Goal: Communication & Community: Answer question/provide support

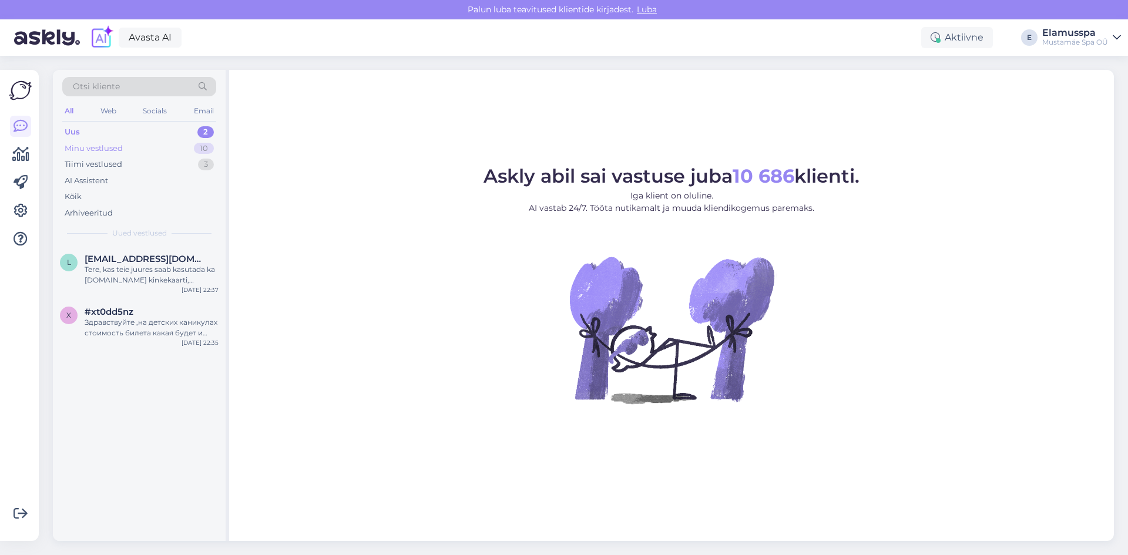
click at [188, 149] on div "Minu vestlused 10" at bounding box center [139, 148] width 154 height 16
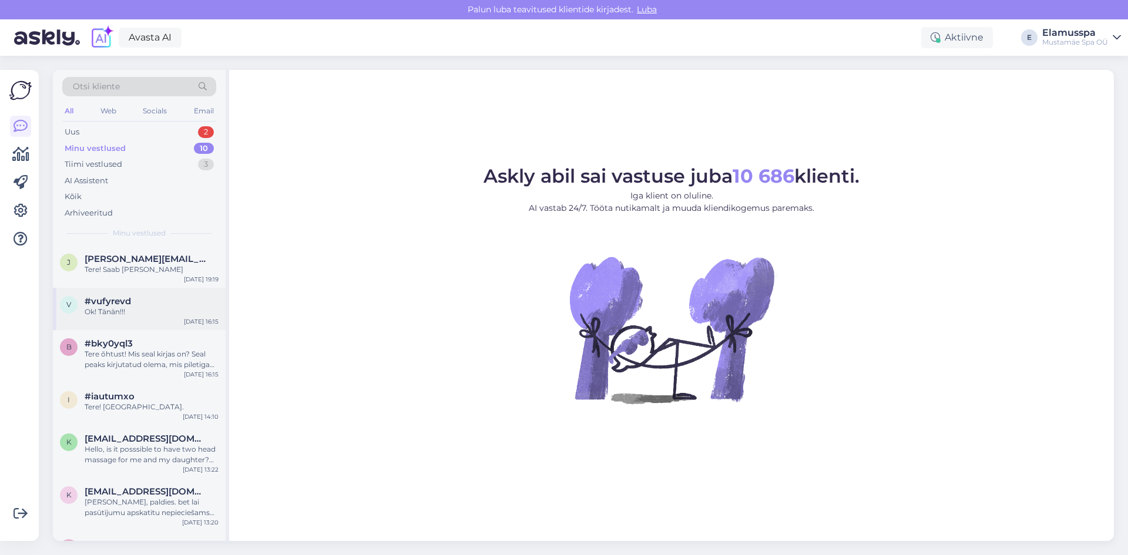
click at [169, 290] on div "v #vufyrevd Ok! Tänän!!! [DATE] 16:15" at bounding box center [139, 309] width 173 height 42
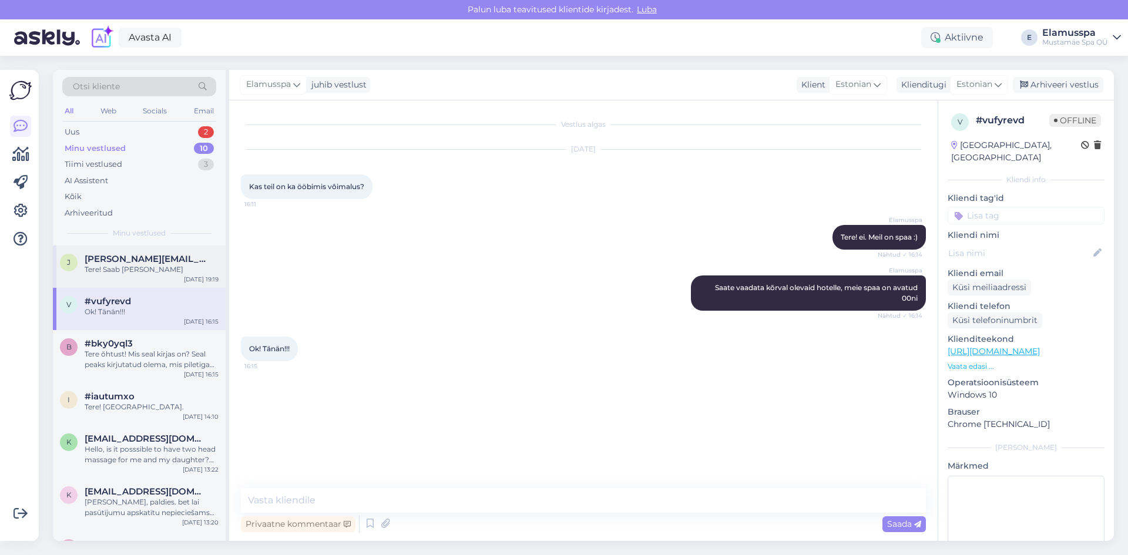
click at [180, 274] on div "Tere! Saab [PERSON_NAME]" at bounding box center [152, 269] width 134 height 11
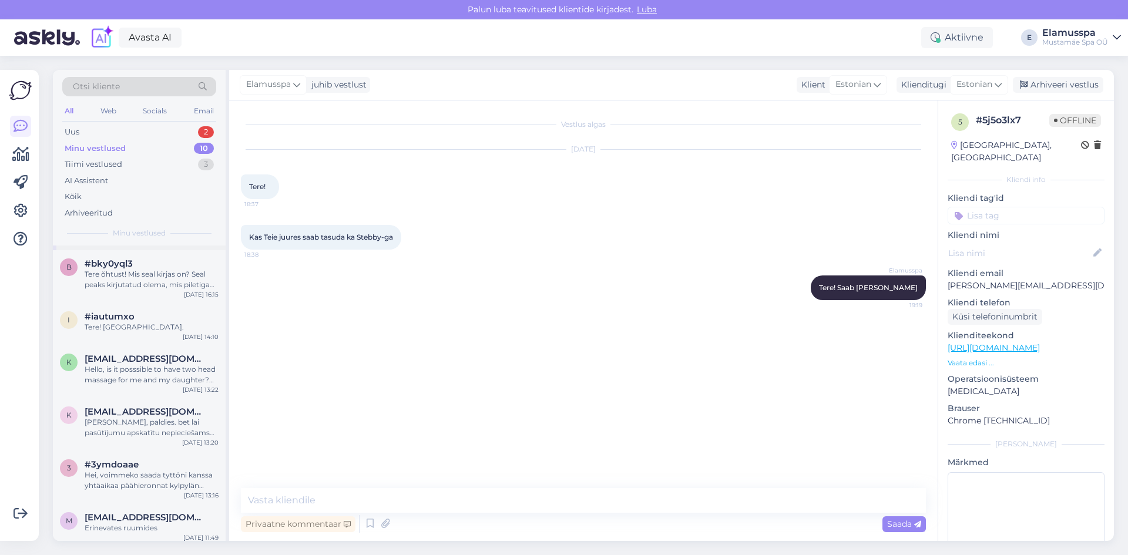
scroll to position [180, 0]
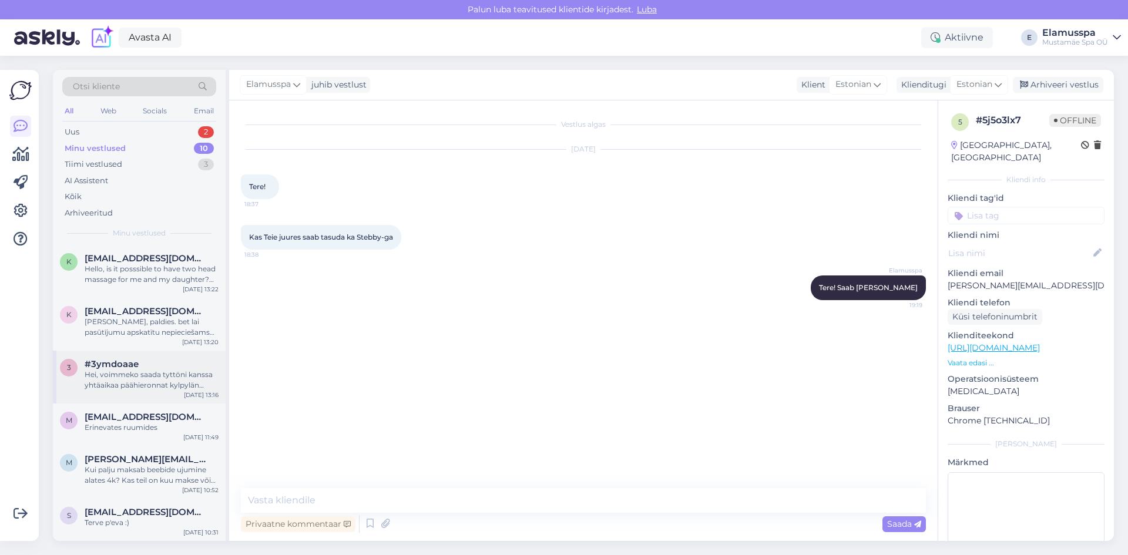
click at [176, 363] on div "#3ymdoaae" at bounding box center [152, 364] width 134 height 11
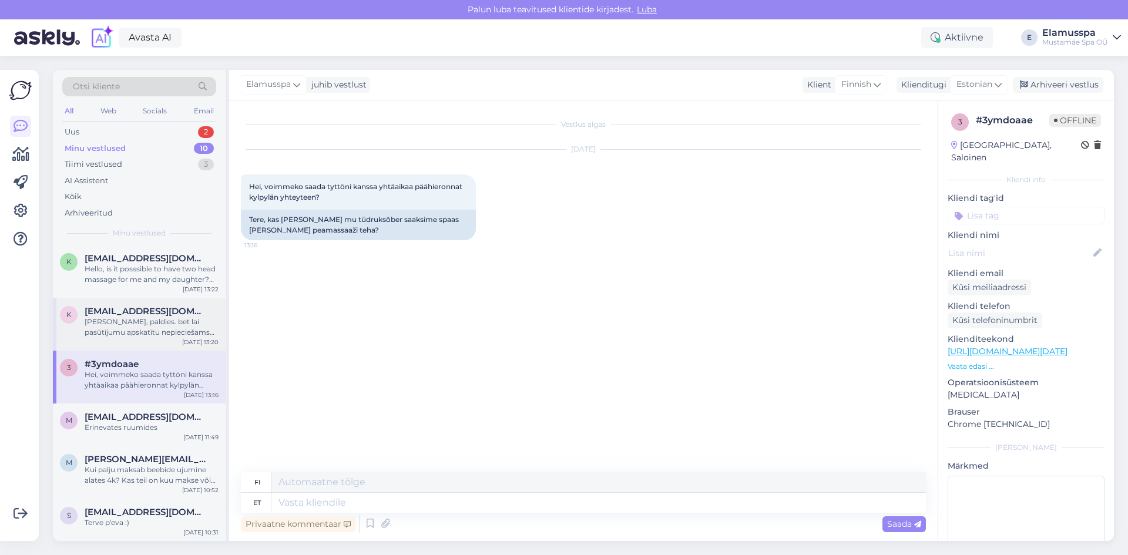
click at [174, 325] on div "[PERSON_NAME], paldies. bet lai pasūtījumu apskatītu nepieciešams lietotājprofi…" at bounding box center [152, 327] width 134 height 21
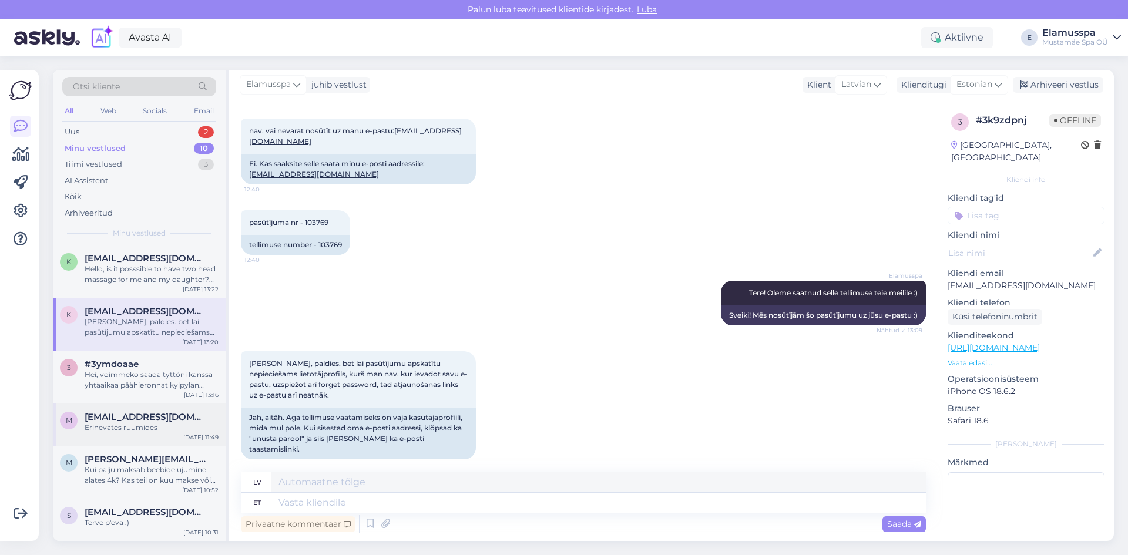
click at [199, 427] on div "Erinevates ruumides" at bounding box center [152, 427] width 134 height 11
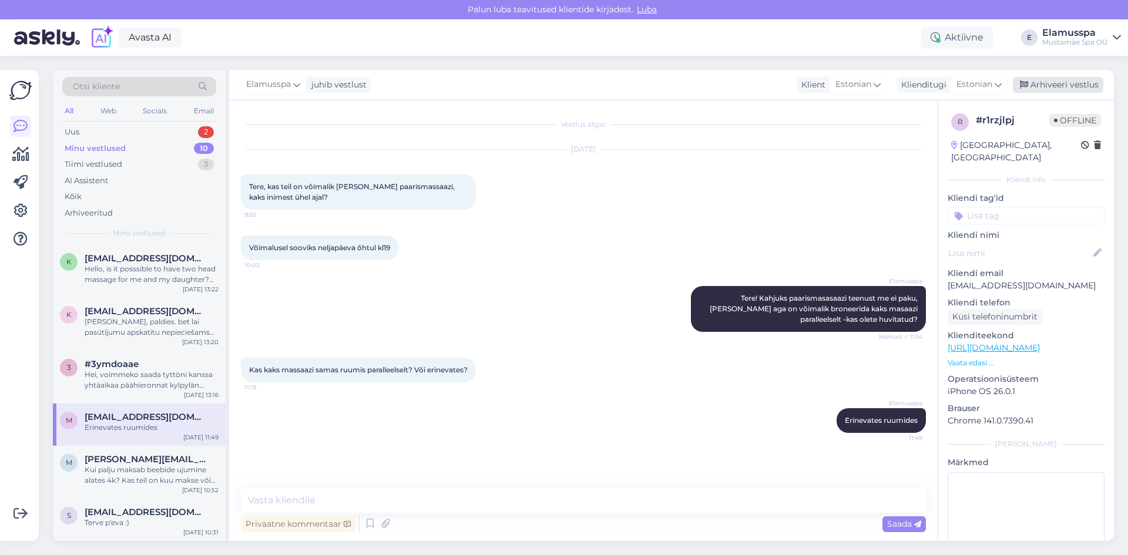
click at [1040, 90] on div "Arhiveeri vestlus" at bounding box center [1058, 85] width 90 height 16
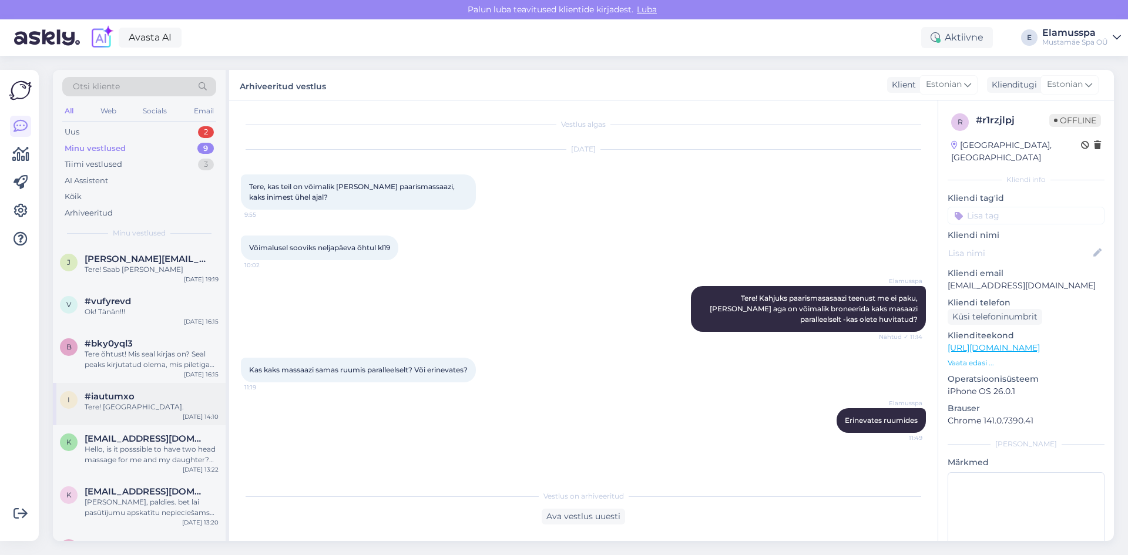
click at [145, 416] on div "i #iautumxo Tere! [GEOGRAPHIC_DATA]. [DATE] 14:10" at bounding box center [139, 404] width 173 height 42
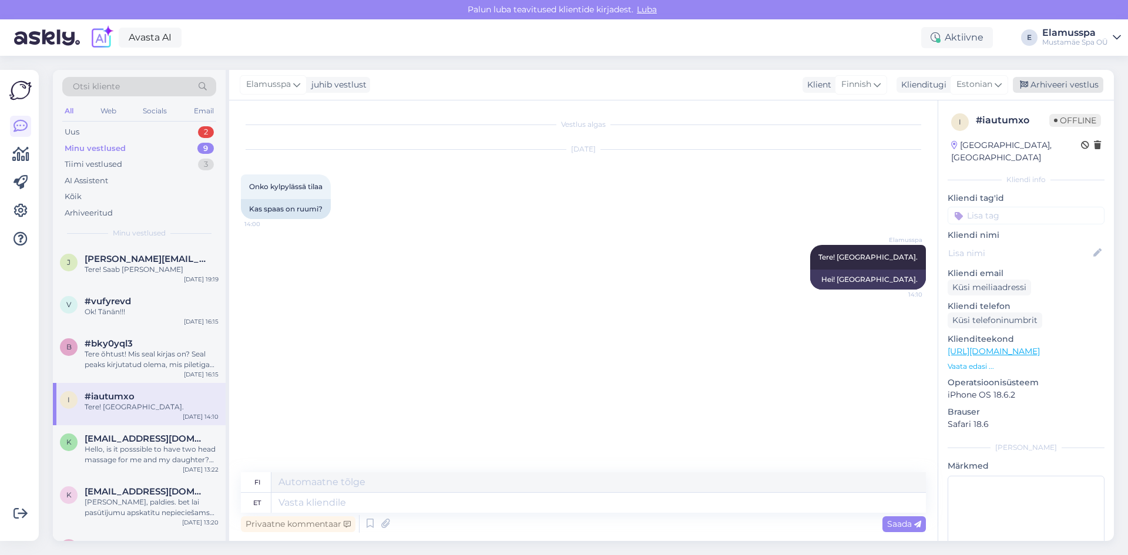
click at [1043, 90] on div "Arhiveeri vestlus" at bounding box center [1058, 85] width 90 height 16
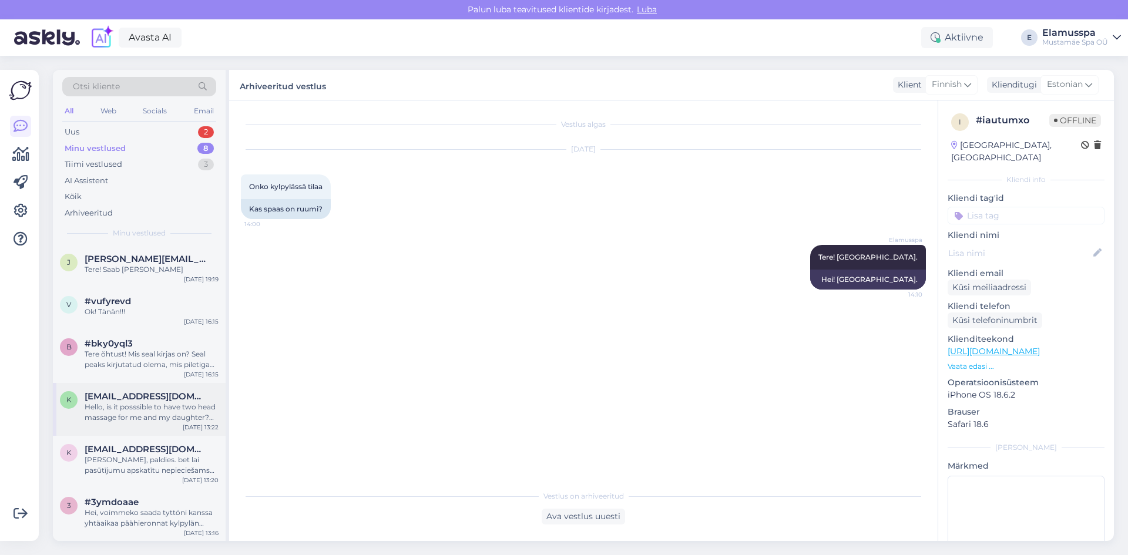
click at [194, 398] on span "[EMAIL_ADDRESS][DOMAIN_NAME]" at bounding box center [146, 396] width 122 height 11
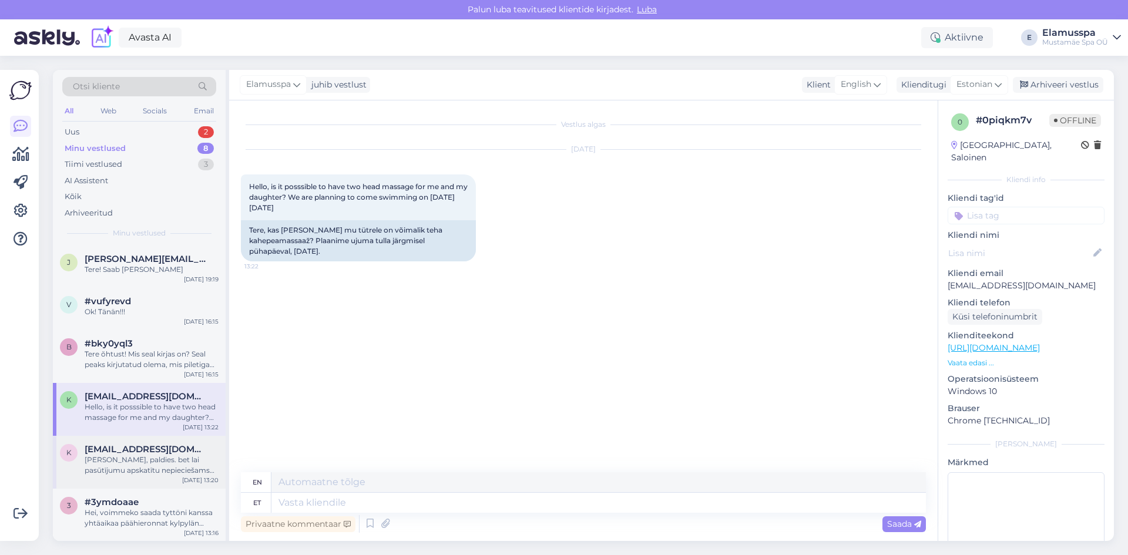
click at [176, 464] on div "[PERSON_NAME], paldies. bet lai pasūtījumu apskatītu nepieciešams lietotājprofi…" at bounding box center [152, 465] width 134 height 21
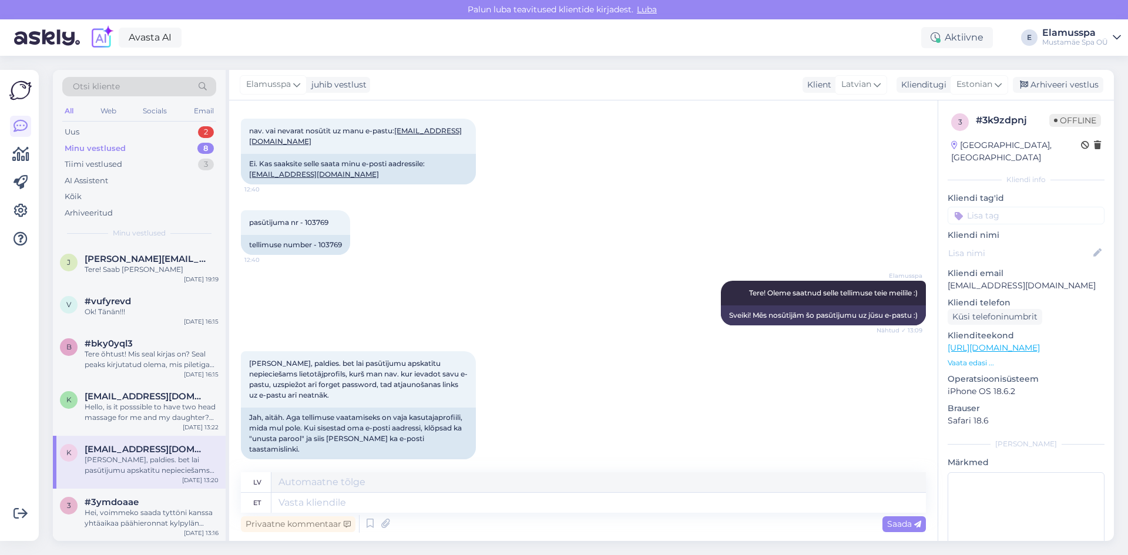
scroll to position [96, 0]
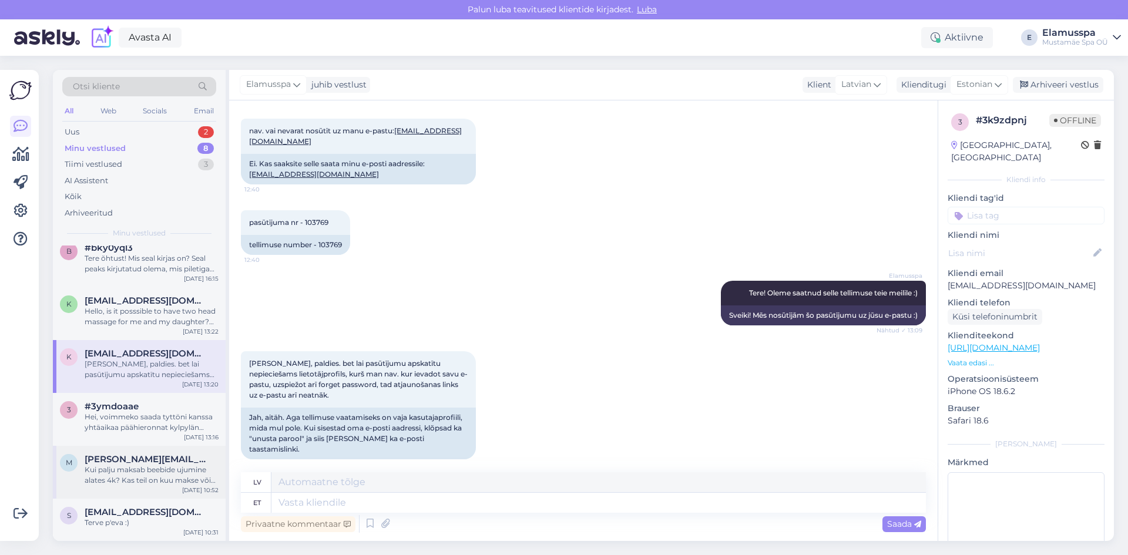
click at [169, 450] on div "m [PERSON_NAME][EMAIL_ADDRESS][DOMAIN_NAME] Kui palju maksab beebide ujumine al…" at bounding box center [139, 472] width 173 height 53
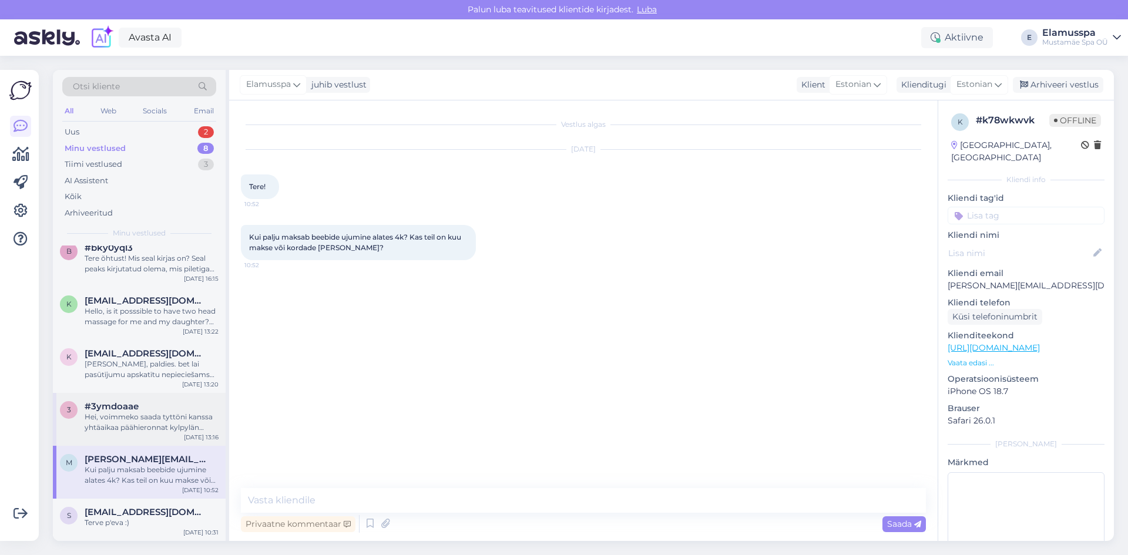
click at [173, 432] on div "Hei, voimmeko saada tyttöni kanssa yhtäaikaa päähieronnat kylpylän yhteyteen?" at bounding box center [152, 422] width 134 height 21
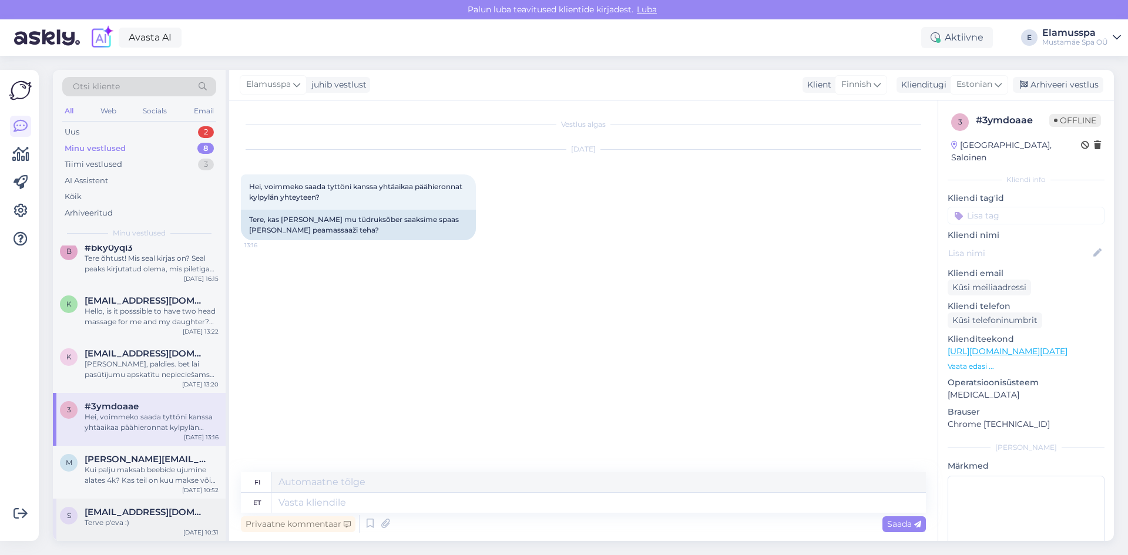
click at [202, 522] on div "Terve p'eva :)" at bounding box center [152, 523] width 134 height 11
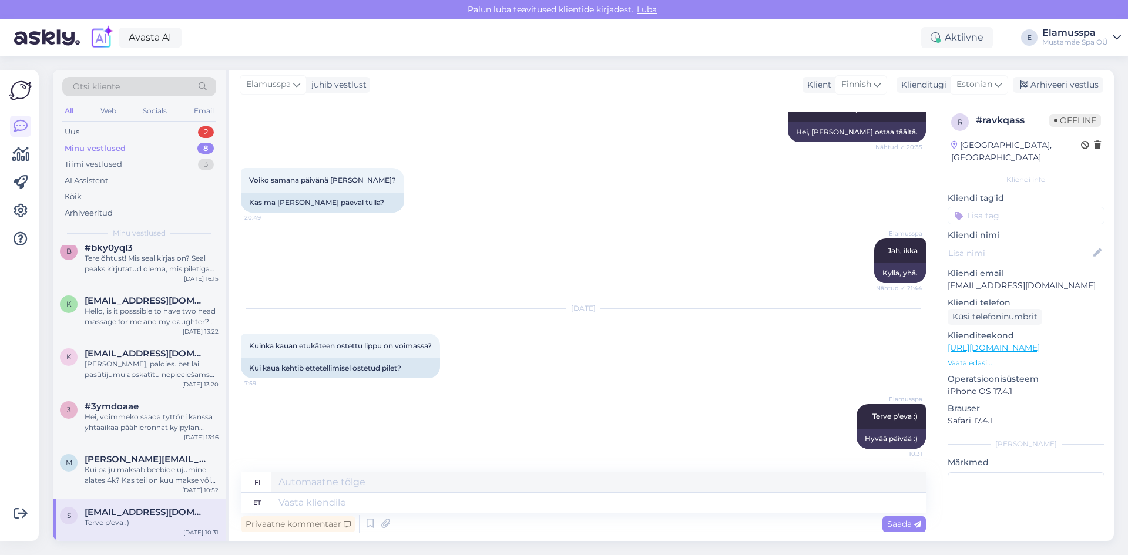
click at [1049, 74] on div "Elamusspa juhib vestlust Klient Finnish Klienditugi Estonian Arhiveeri vestlus" at bounding box center [671, 85] width 885 height 31
click at [1051, 85] on div "Arhiveeri vestlus" at bounding box center [1058, 85] width 90 height 16
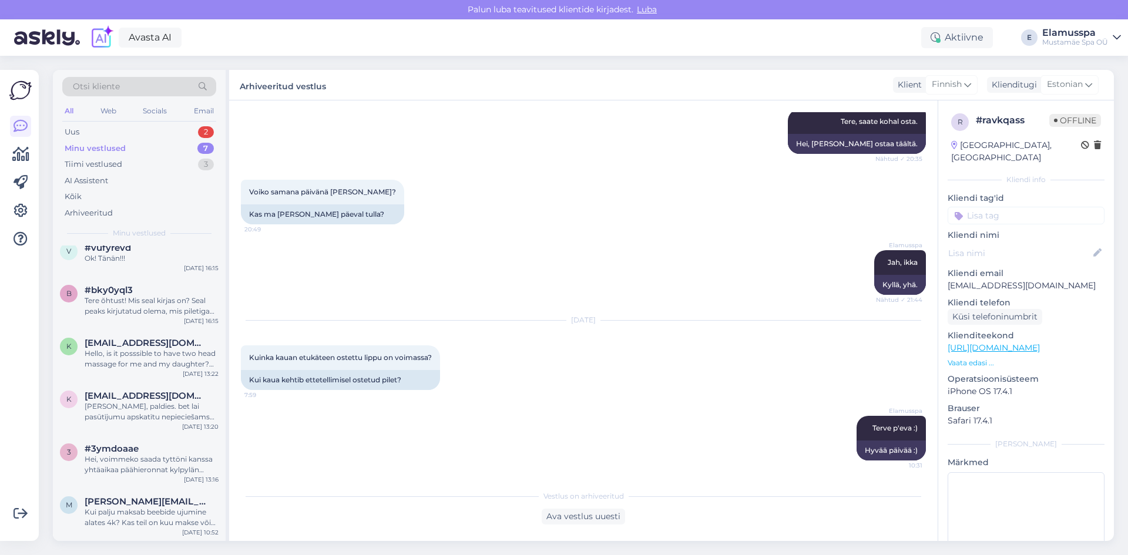
scroll to position [136, 0]
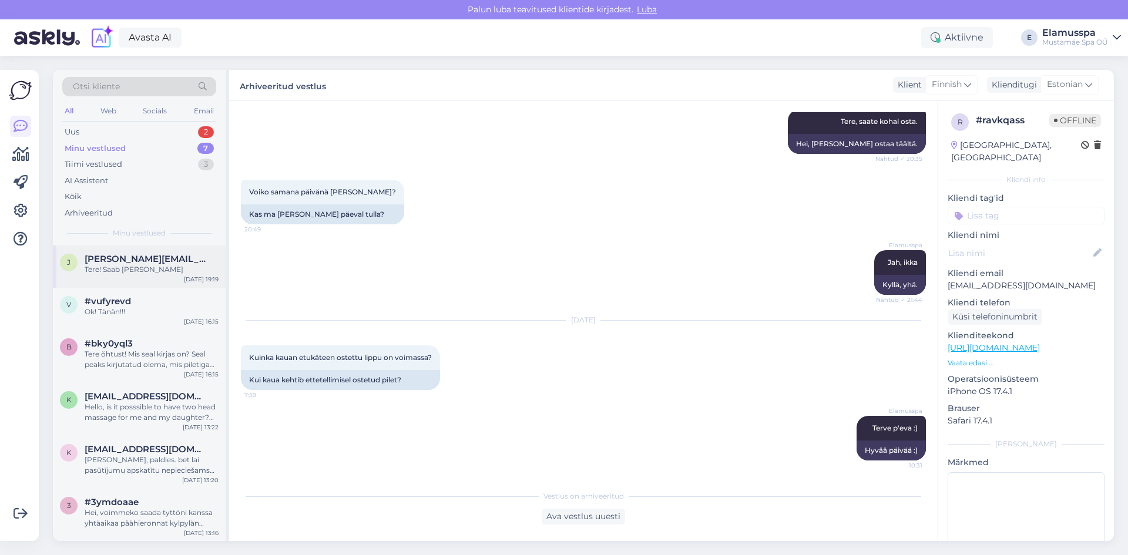
click at [177, 265] on div "Tere! Saab [PERSON_NAME]" at bounding box center [152, 269] width 134 height 11
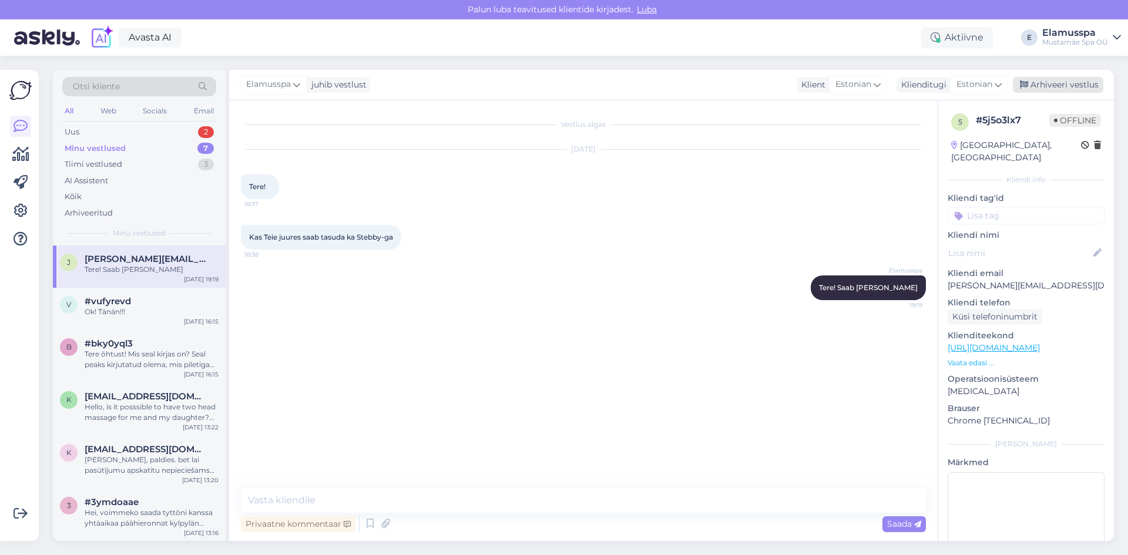
click at [1031, 83] on div "Arhiveeri vestlus" at bounding box center [1058, 85] width 90 height 16
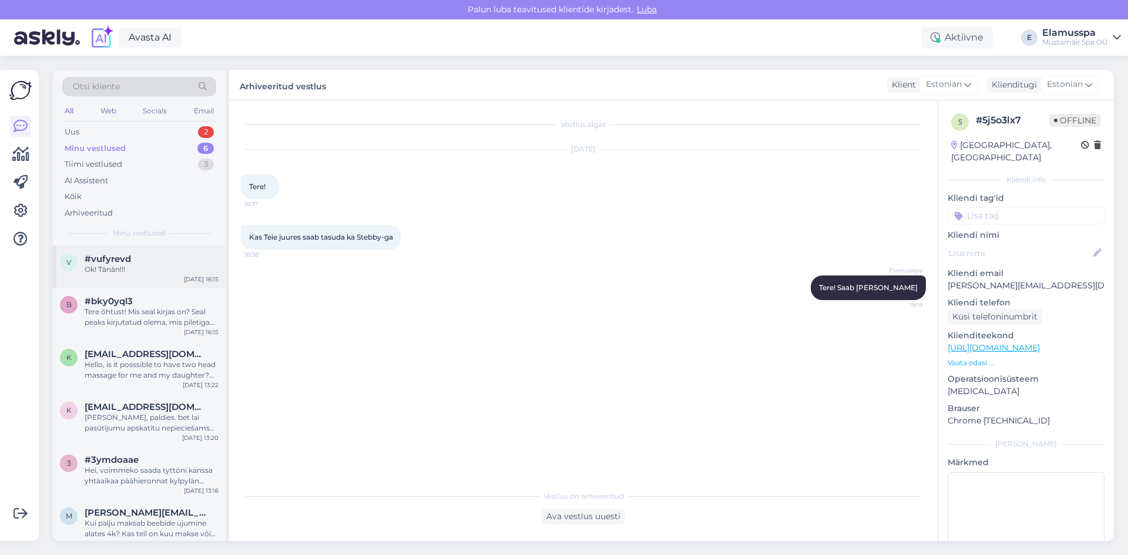
click at [183, 271] on div "Ok! Tänän!!!" at bounding box center [152, 269] width 134 height 11
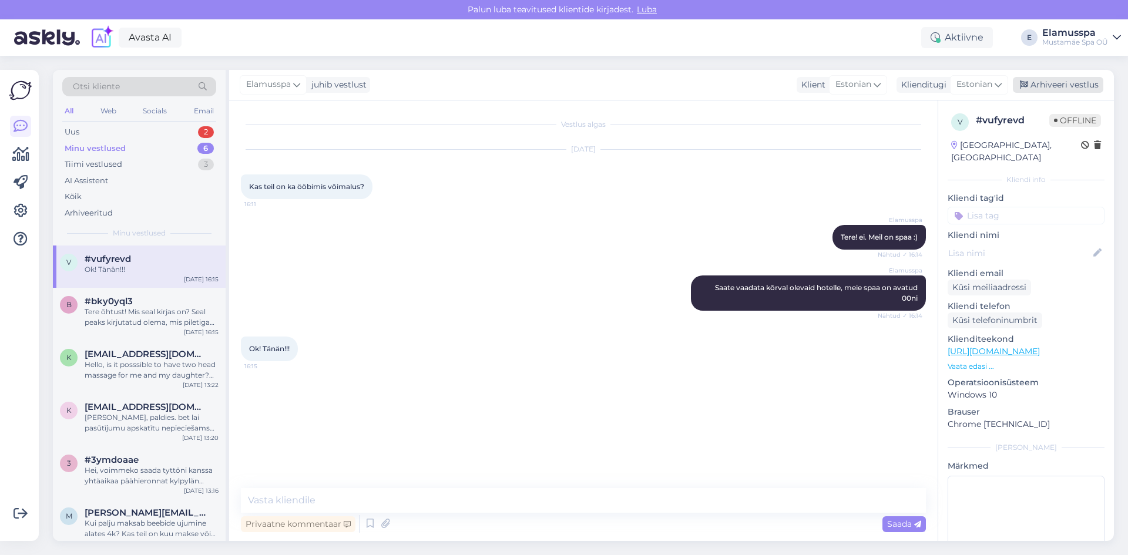
click at [1050, 81] on div "Arhiveeri vestlus" at bounding box center [1058, 85] width 90 height 16
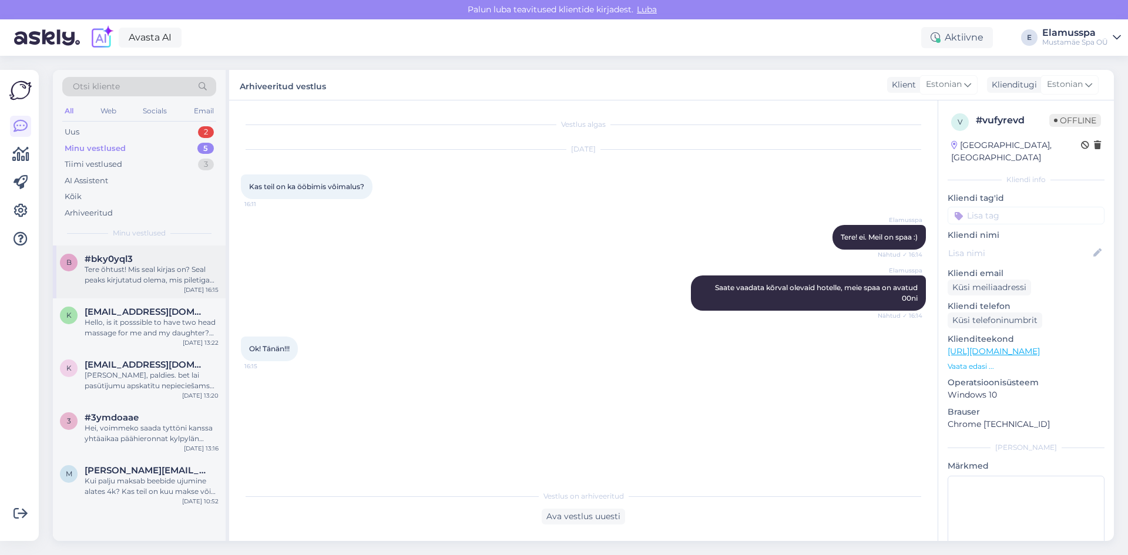
click at [167, 269] on div "Tere õhtust! Mis seal kirjas on? Seal peaks kirjutatud olema, mis piletiga tegu." at bounding box center [152, 274] width 134 height 21
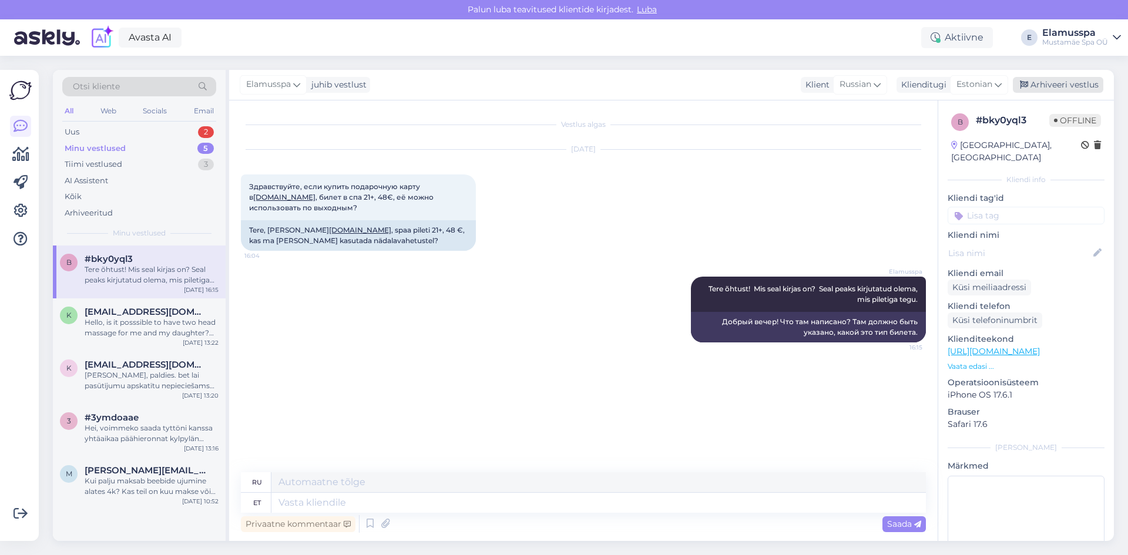
click at [1046, 81] on div "Arhiveeri vestlus" at bounding box center [1058, 85] width 90 height 16
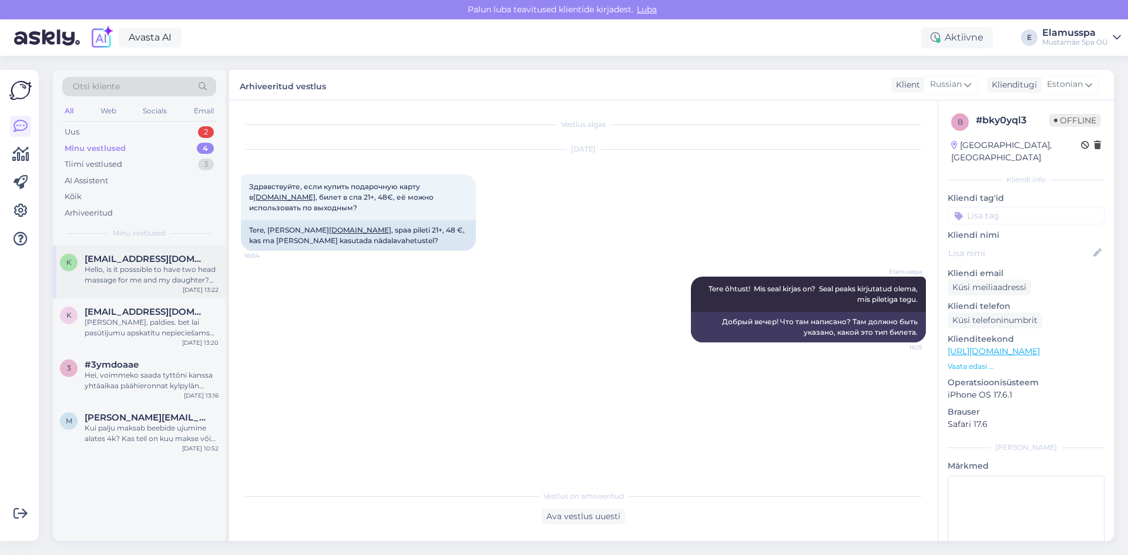
click at [193, 269] on div "Hello, is it posssible to have two head massage for me and my daughter? We are …" at bounding box center [152, 274] width 134 height 21
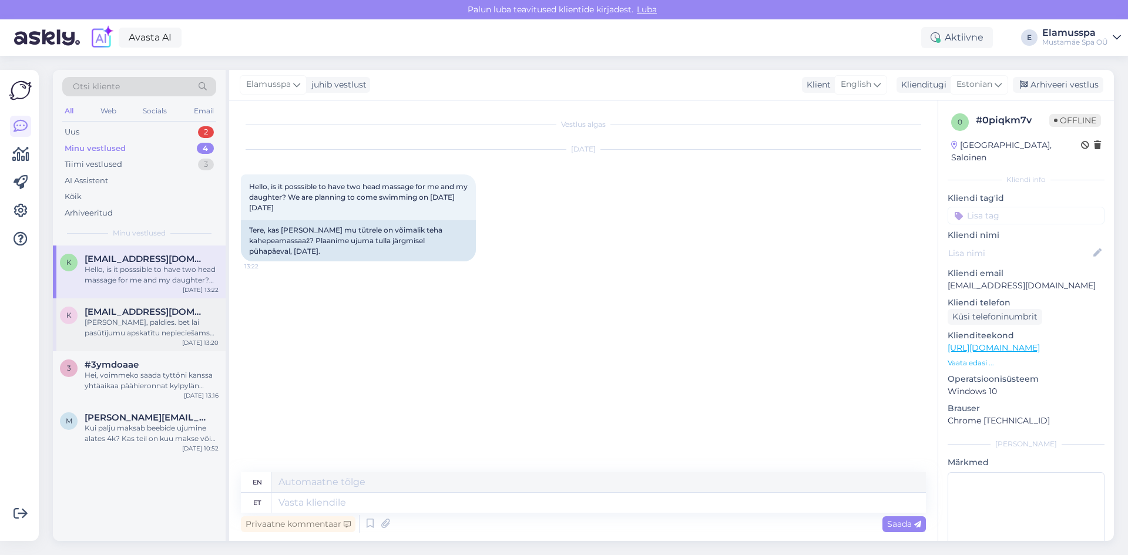
click at [150, 315] on span "[EMAIL_ADDRESS][DOMAIN_NAME]" at bounding box center [146, 312] width 122 height 11
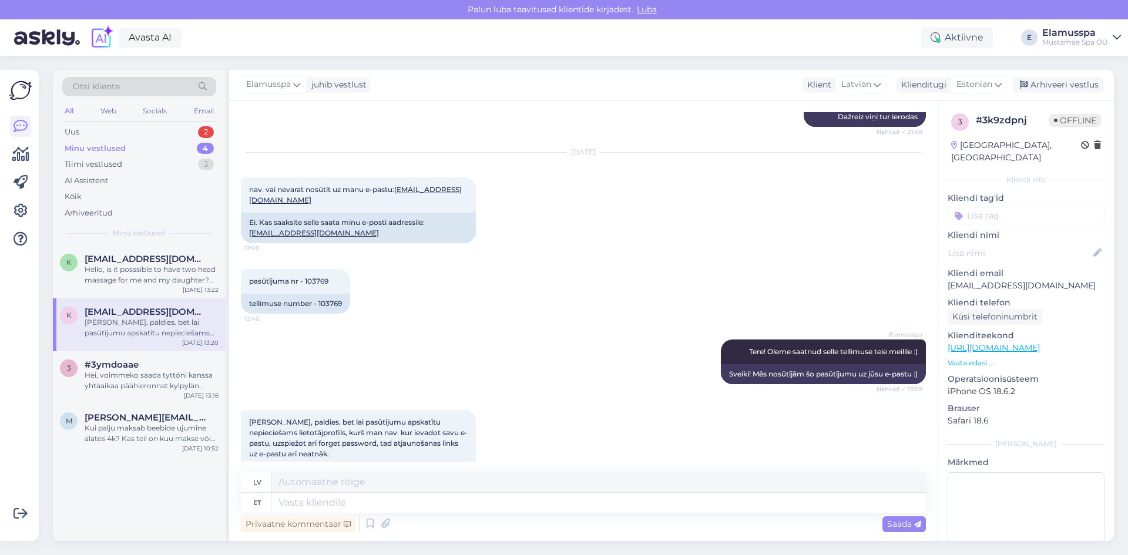
scroll to position [581, 0]
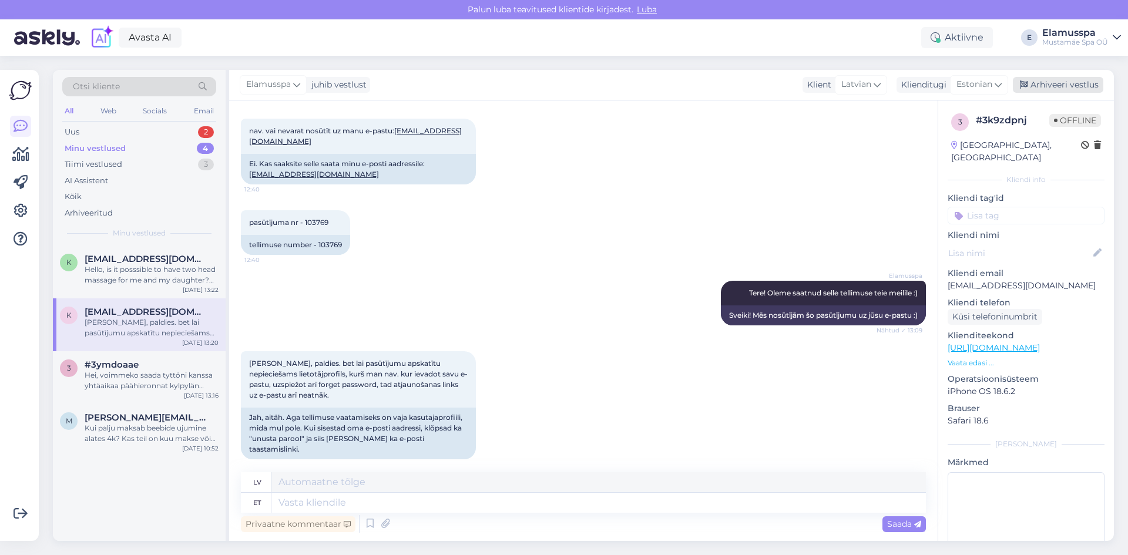
click at [1050, 89] on div "Arhiveeri vestlus" at bounding box center [1058, 85] width 90 height 16
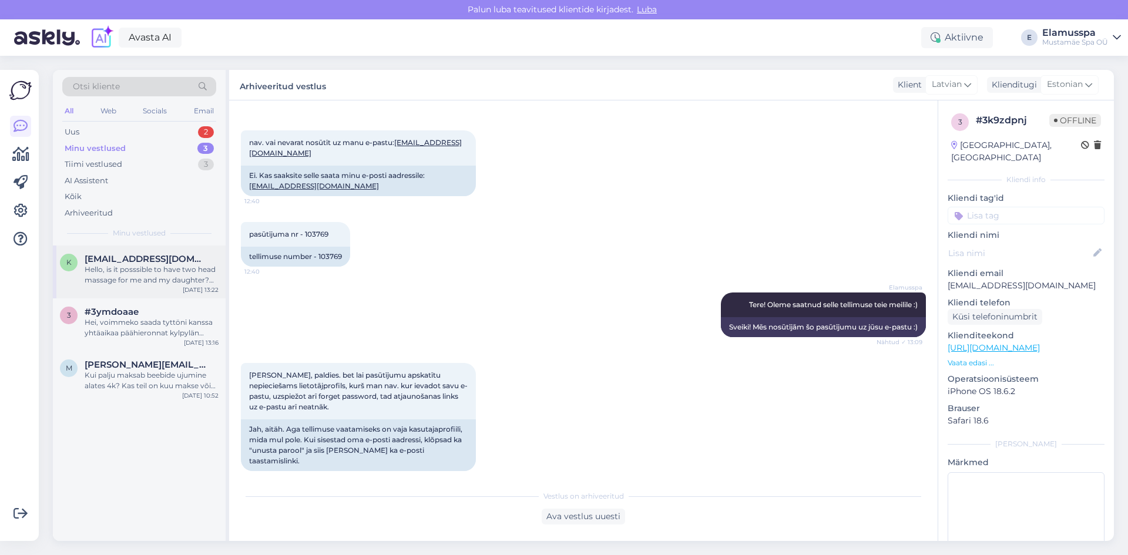
click at [142, 284] on div "Hello, is it posssible to have two head massage for me and my daughter? We are …" at bounding box center [152, 274] width 134 height 21
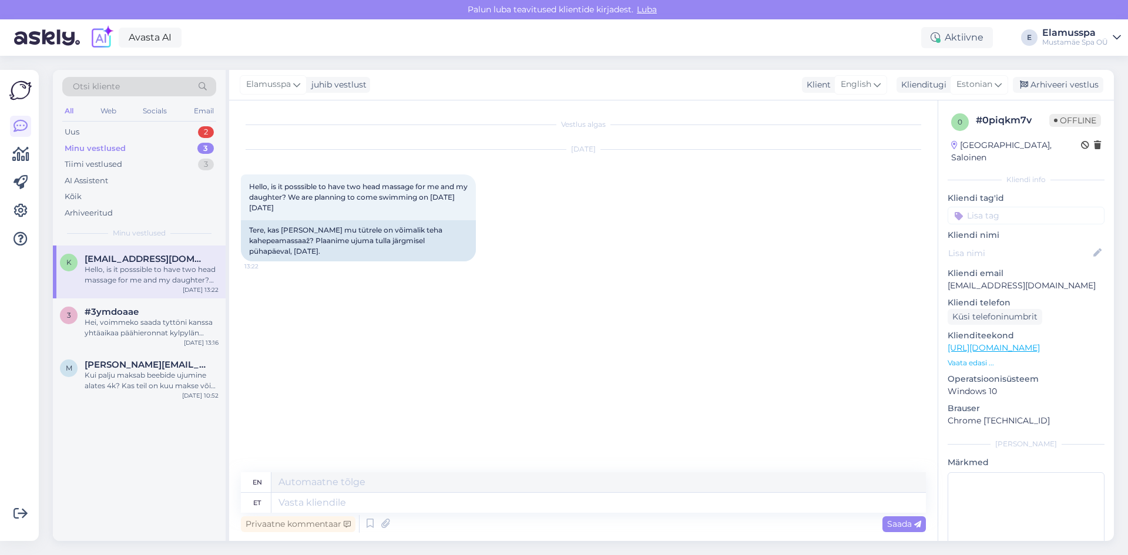
scroll to position [0, 0]
click at [149, 308] on div "#3ymdoaae" at bounding box center [152, 312] width 134 height 11
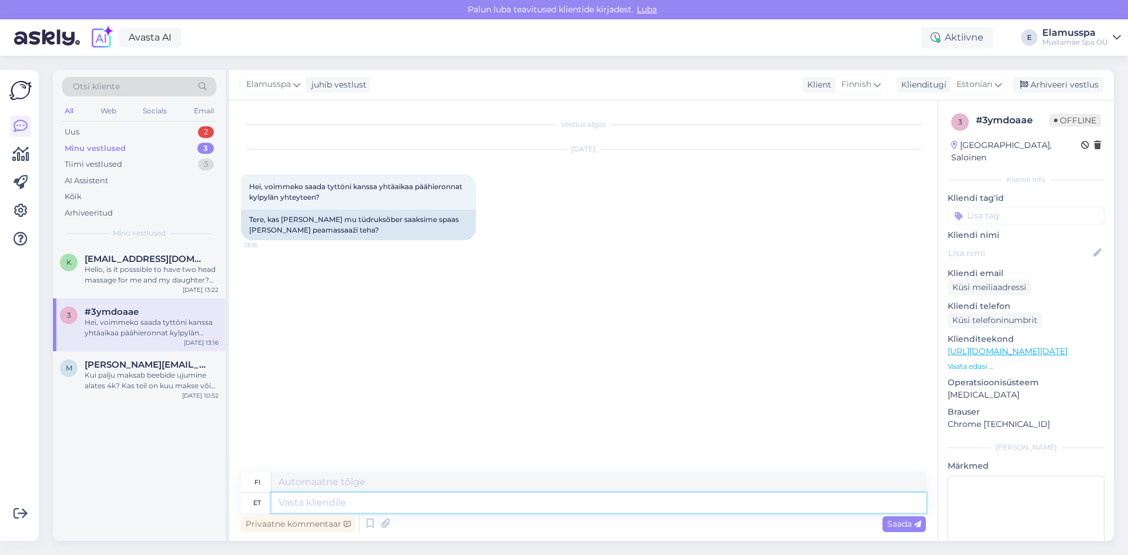
click at [294, 502] on textarea at bounding box center [598, 503] width 654 height 20
type textarea "Tere,"
type textarea "Hei,"
type textarea "Tere, kui 2"
type textarea "[PERSON_NAME]"
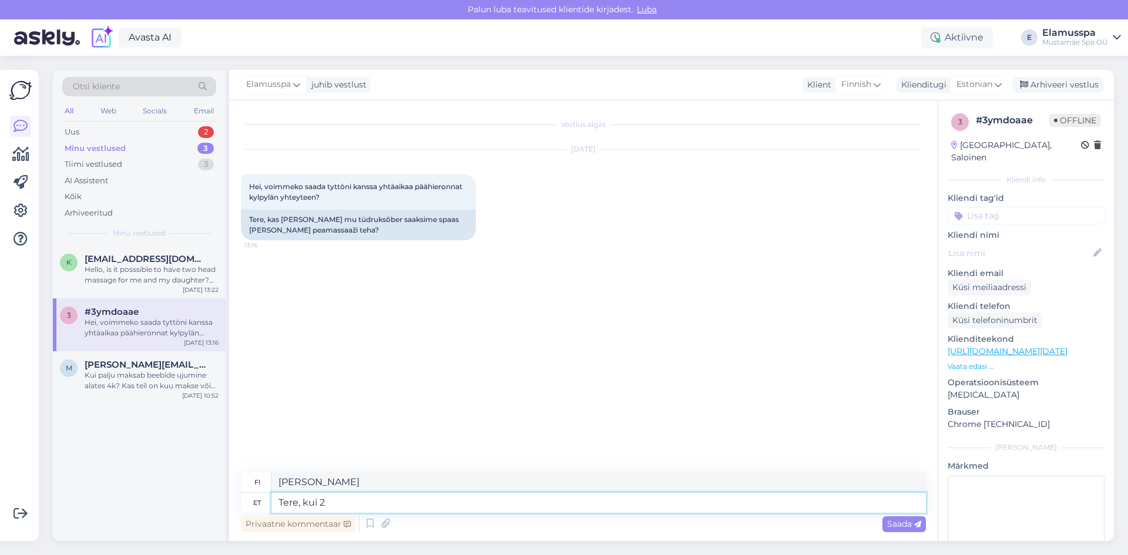
type textarea "Tere, kui 2 t"
type textarea "[PERSON_NAME] 2"
type textarea "Tere, kui 2 tuba"
type textarea "[PERSON_NAME] kaksi huonetta"
type textarea "Tere, kui 2 tuba on lah"
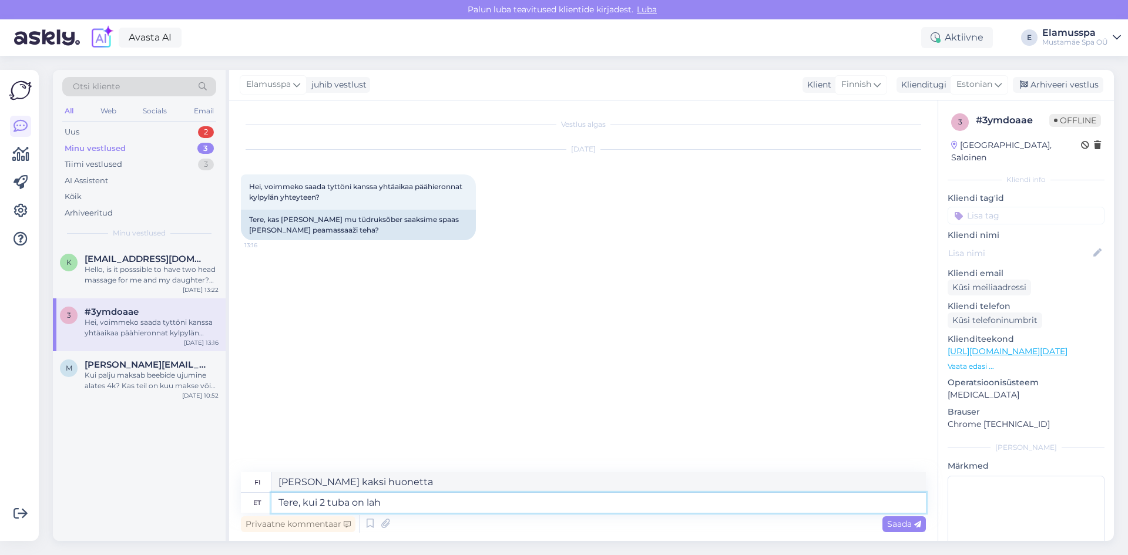
type textarea "[PERSON_NAME] huoneita on kaksi"
type textarea "Tere, kui 2 tuba on [PERSON_NAME] s"
type textarea "[PERSON_NAME] kaksi huonetta on vapaana"
type textarea "Tere, kui 2 tuba on [PERSON_NAME] siis s"
type textarea "[PERSON_NAME] kaksi huonetta on vapaana, niin"
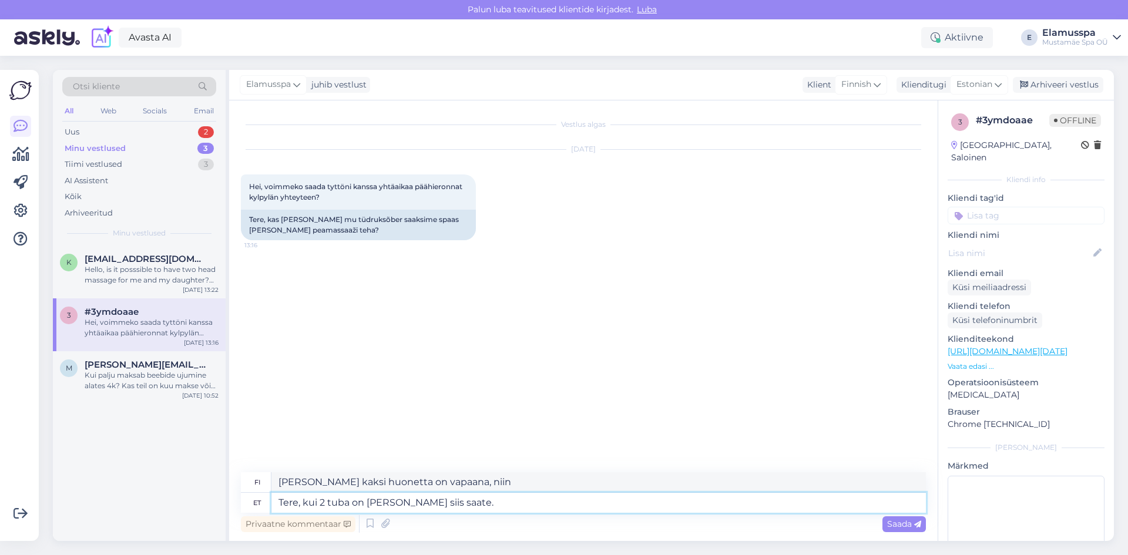
type textarea "Tere, kui 2 tuba on [PERSON_NAME] siis saate."
type textarea "[PERSON_NAME] kaksi huonetta on vapaana, [PERSON_NAME]."
type textarea "Tere, kui 2 tuba on [PERSON_NAME] siis saate. [GEOGRAPHIC_DATA]"
type textarea "[PERSON_NAME] kaksi huonetta on vapaana, [PERSON_NAME]. Verkkosivustolla"
type textarea "Tere, kui 2 tuba on [PERSON_NAME] siis saate. Veebilehel võite s"
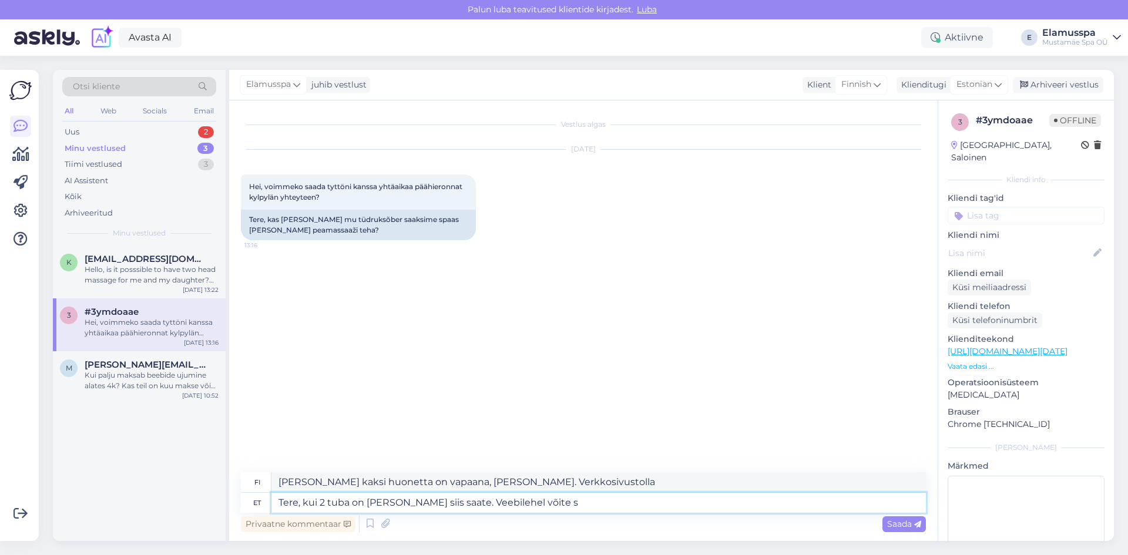
type textarea "[PERSON_NAME] kaksi huonetta on vapaana, niin [PERSON_NAME]. Verkkosivustolla […"
type textarea "Tere, kui 2 tuba on [PERSON_NAME] siis saate. Veebilehel [PERSON_NAME] k"
type textarea "[PERSON_NAME] kaksi huonetta on vapaana, niin [PERSON_NAME] tehdä sen verkkosiv…"
type textarea "Tere, kui 2 tuba on [PERSON_NAME] siis saate. Veebilehel [PERSON_NAME] kontro"
type textarea "[PERSON_NAME] kaksi huonetta on vapaana, niin [PERSON_NAME]. [PERSON_NAME] tark…"
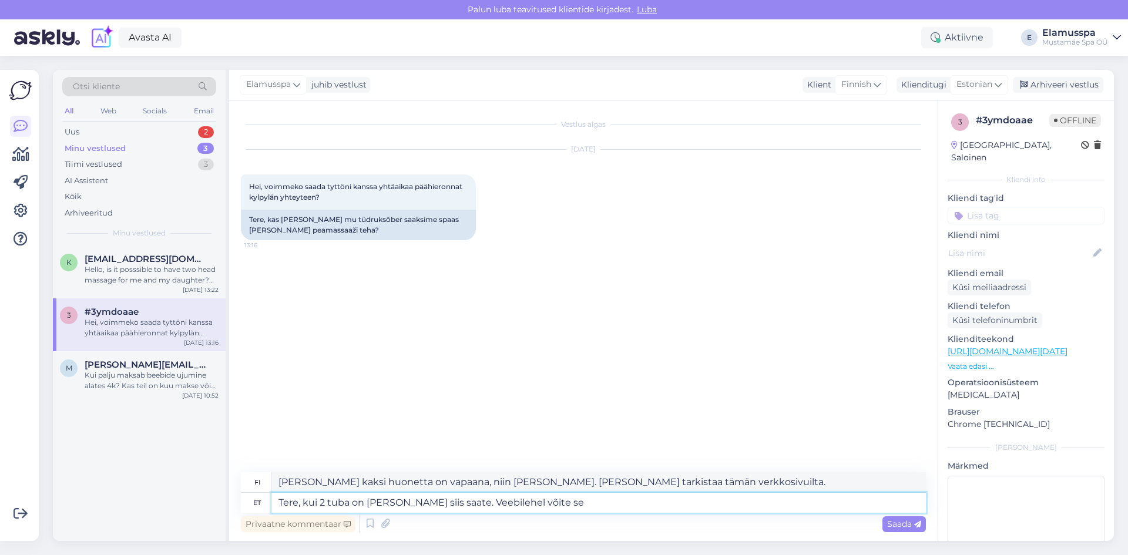
type textarea "Tere, kui 2 tuba on [PERSON_NAME] siis saate. Veebilehel võite s"
type textarea "[PERSON_NAME] kaksi huonetta on vapaana, niin [PERSON_NAME] tehdä sen verkkosiv…"
type textarea "Tere, kui 2 tuba on [PERSON_NAME] siis saate. Veebilehel võite"
type textarea "[PERSON_NAME] kaksi huonetta on vapaana, niin [PERSON_NAME]. Verkkosivustolla […"
type textarea "Tere, kui 2 tuba on [PERSON_NAME] siis saate. Veebilehel s"
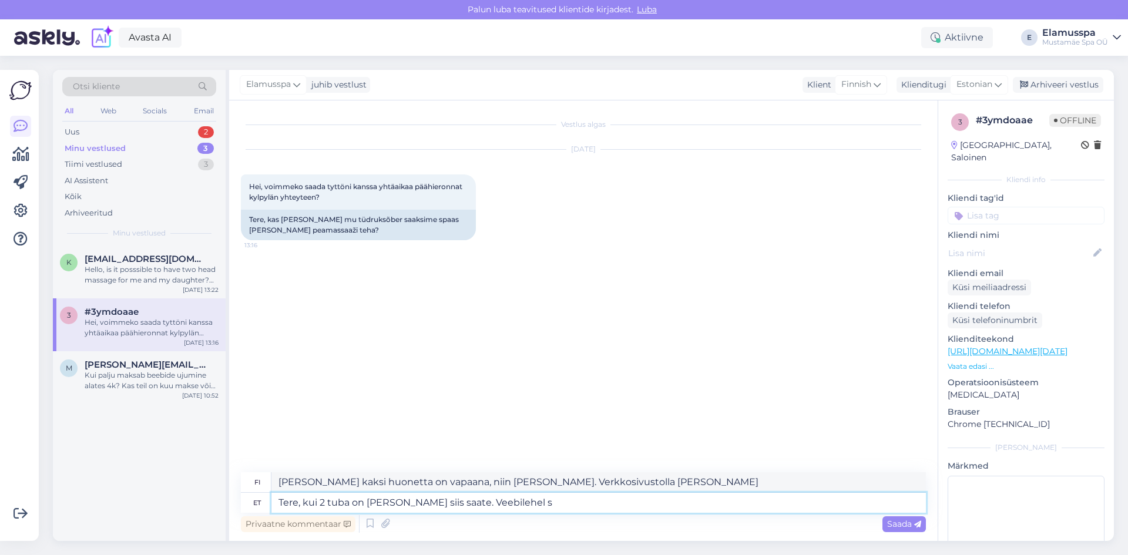
type textarea "[PERSON_NAME] kaksi huonetta on vapaana, [PERSON_NAME]. Verkkosivustolla"
type textarea "Tere, kui 2 tuba on [PERSON_NAME] siis saate. Veebilehel saate se"
type textarea "[PERSON_NAME] kaksi huonetta on vapaana, niin [PERSON_NAME]. Verkkosivustolla […"
type textarea "Tere, kui 2 tuba on [PERSON_NAME] siis saate. Veebilehel saate seda t"
type textarea "[PERSON_NAME] kaksi huonetta on vapaana, niin [PERSON_NAME]. Löydät sen verkkos…"
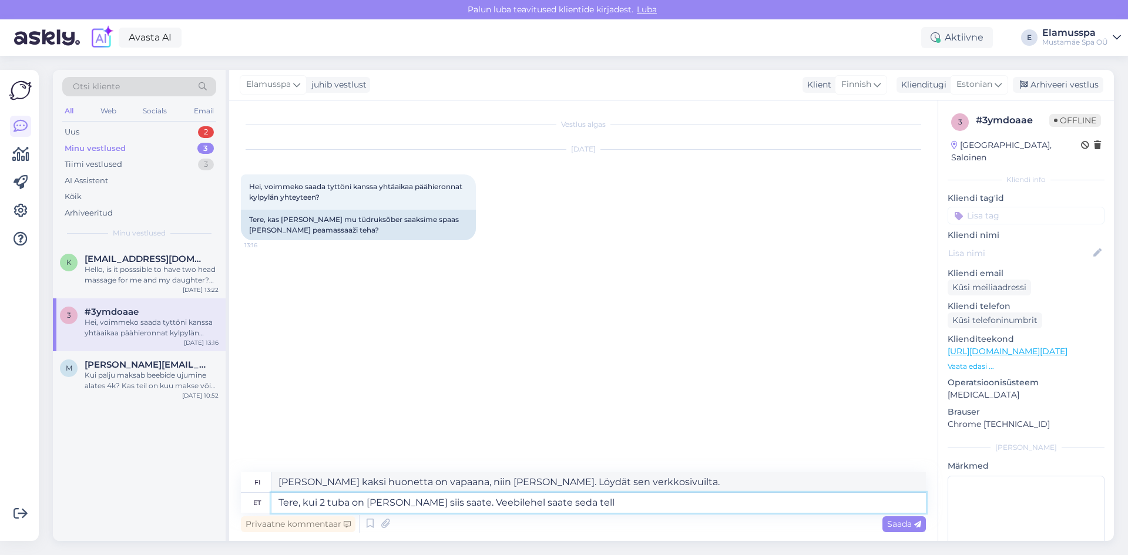
type textarea "Tere, kui 2 tuba on [PERSON_NAME] siis saate. Veebilehel saate [PERSON_NAME]"
type textarea "[PERSON_NAME] kaksi huonetta on vapaana, niin [PERSON_NAME]. [PERSON_NAME] tila…"
type textarea "Tere, kui 2 tuba on [PERSON_NAME] siis saate. Veebilehel saate seda tellida."
type textarea "[PERSON_NAME] kaksi huonetta on vapaana, [PERSON_NAME]. [PERSON_NAME] tilata se…"
type textarea "Tere, kui 2 tuba on [PERSON_NAME] siis saate. Veebilehel saate seda tellida. Pe…"
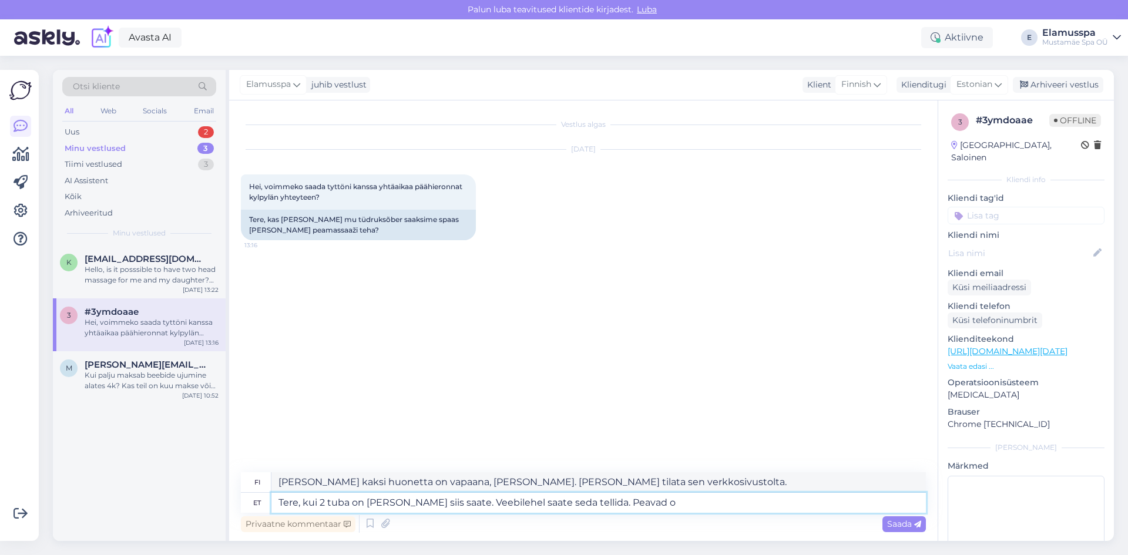
type textarea "[PERSON_NAME] kaksi huonetta on vapaana, niin [PERSON_NAME]. [PERSON_NAME] tila…"
type textarea "Tere, kui 2 tuba on [PERSON_NAME] siis saate. Veebilehel saate seda tellida. Pe…"
type textarea "[PERSON_NAME] kaksi huonetta on vapaana, niin [PERSON_NAME]. [PERSON_NAME] tila…"
type textarea "Tere, kui 2 tuba on [PERSON_NAME] siis saate. Veebilehel saate seda tellida. Pe…"
type textarea "[PERSON_NAME] kaksi huonetta on vapaana, niin [PERSON_NAME] tehdä sen. [PERSON_…"
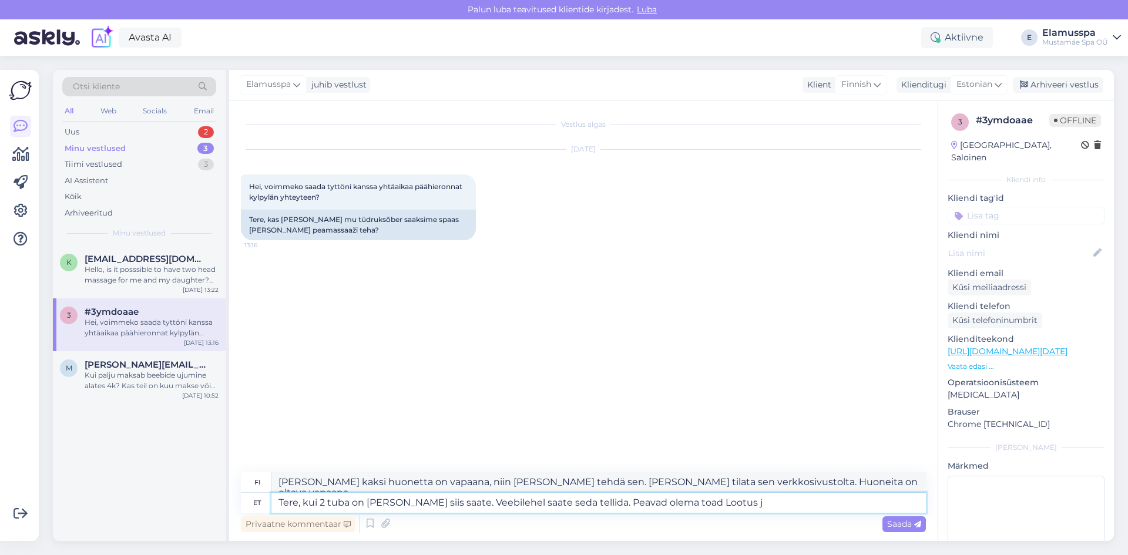
type textarea "Tere, kui 2 tuba on [PERSON_NAME] siis saate. Veebilehel saate seda tellida. Pe…"
type textarea "[PERSON_NAME] kaksi huonetta on vapaana, niin [PERSON_NAME]. [PERSON_NAME] tila…"
type textarea "Tere, kui 2 tuba on [PERSON_NAME] siis saate. Veebilehel saate seda tellida. Pe…"
type textarea "[PERSON_NAME] kaksi huonetta on vapaana, niin [PERSON_NAME] tehdä sen. [PERSON_…"
type textarea "Tere, kui 2 tuba on [PERSON_NAME] siis saate. Veebilehel saate seda tellida. Pe…"
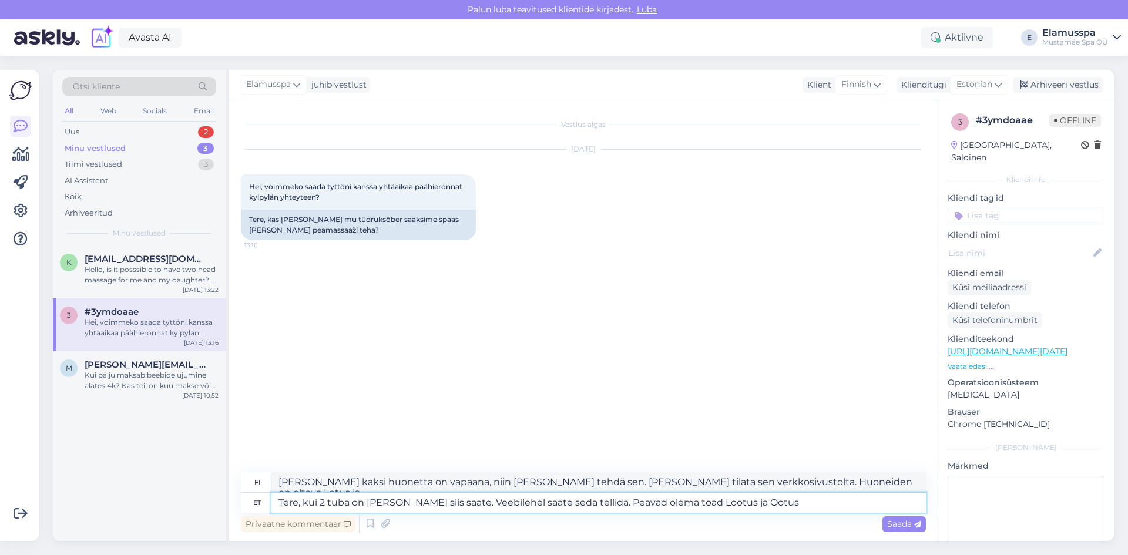
type textarea "[PERSON_NAME] kaksi huonetta on vapaana, niin [PERSON_NAME] tehdä sen. [PERSON_…"
type textarea "Tere, kui 2 tuba on [PERSON_NAME] siis saate. Veebilehel saate seda tellida. Pe…"
type textarea "[PERSON_NAME] kaksi huonetta on vapaana, [PERSON_NAME] tehdä tilauksen verkkosi…"
type textarea "Tere, kui 2 tuba on [PERSON_NAME] siis saate. Veebilehel saate seda tellida. Pe…"
click at [902, 523] on span "Saada" at bounding box center [904, 524] width 34 height 11
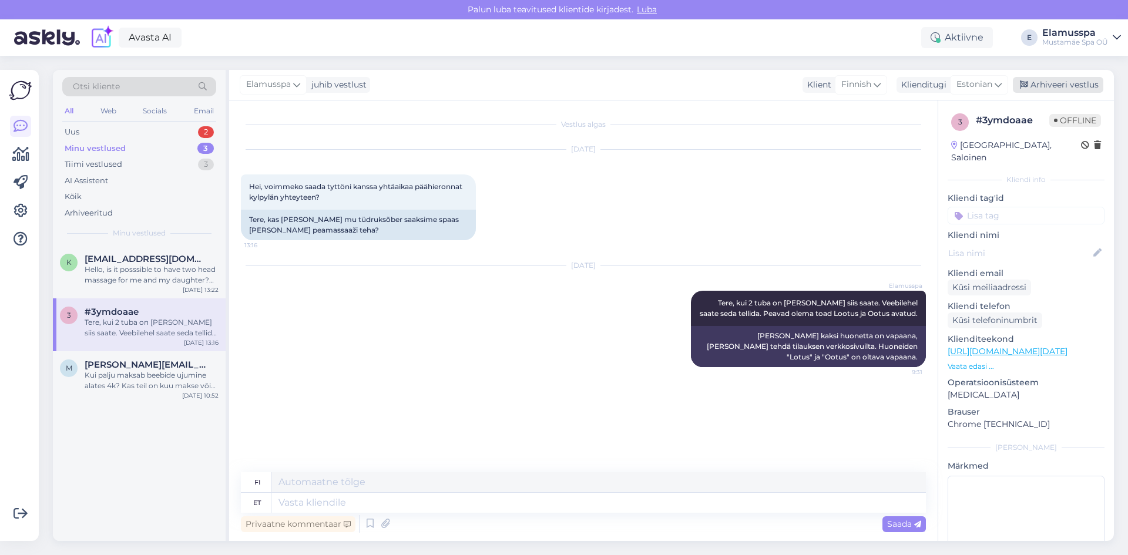
click at [1059, 90] on div "Arhiveeri vestlus" at bounding box center [1058, 85] width 90 height 16
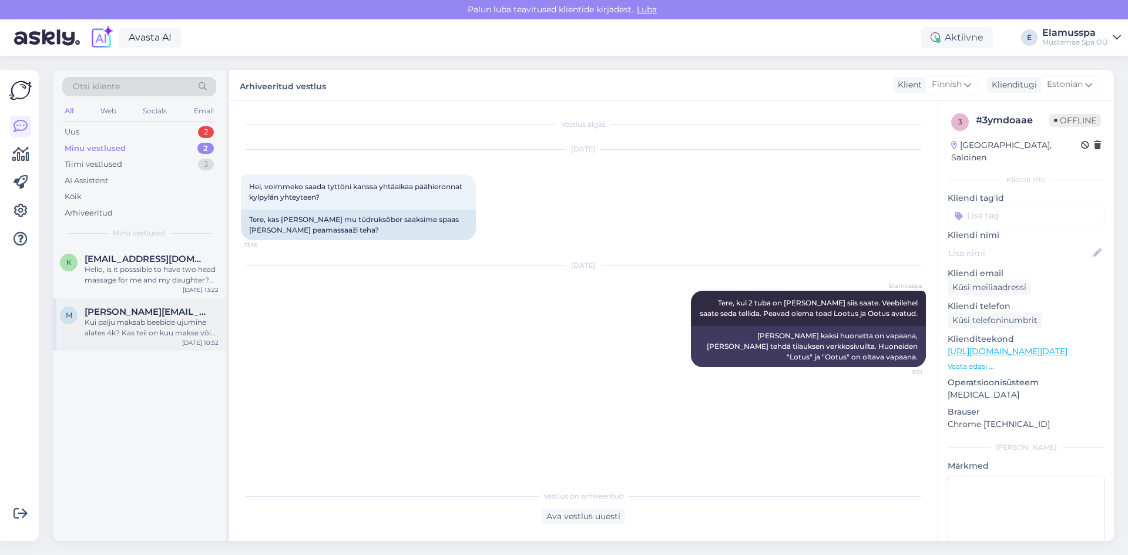
click at [159, 323] on div "Kui palju maksab beebide ujumine alates 4k? Kas teil on kuu makse või kordade […" at bounding box center [152, 327] width 134 height 21
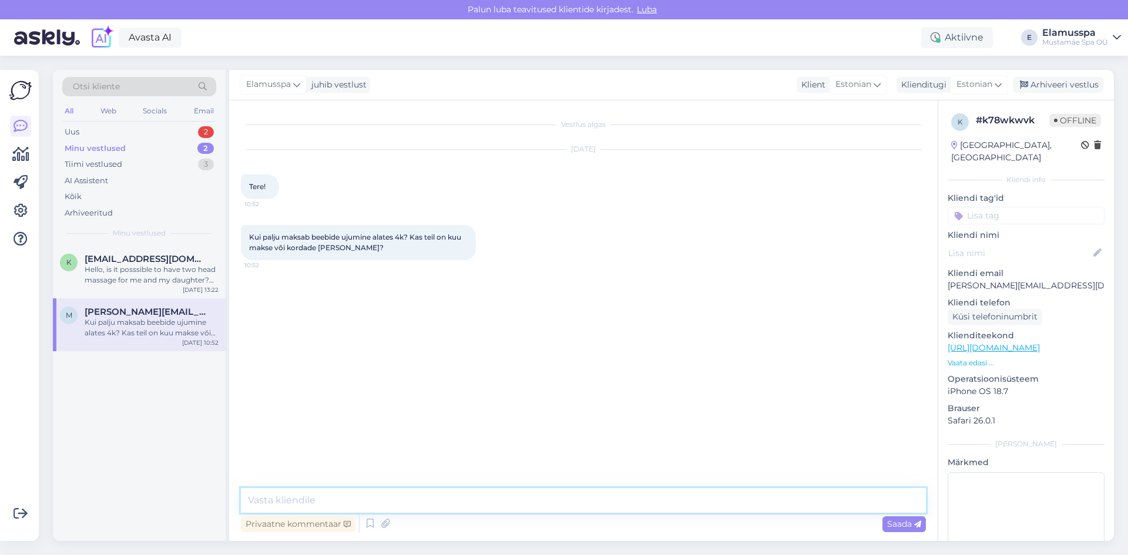
click at [365, 491] on textarea at bounding box center [583, 500] width 685 height 25
type textarea "Tere, mõtlete trenni? 2-6 on 5 eurot ujula pilet, väiksematele on tasuta."
click at [420, 419] on div "Vestlus algas [DATE] Tere! 10:52 Kui palju maksab beebide ujumine alates 4k? Ka…" at bounding box center [589, 294] width 696 height 365
click at [897, 527] on span "Saada" at bounding box center [904, 524] width 34 height 11
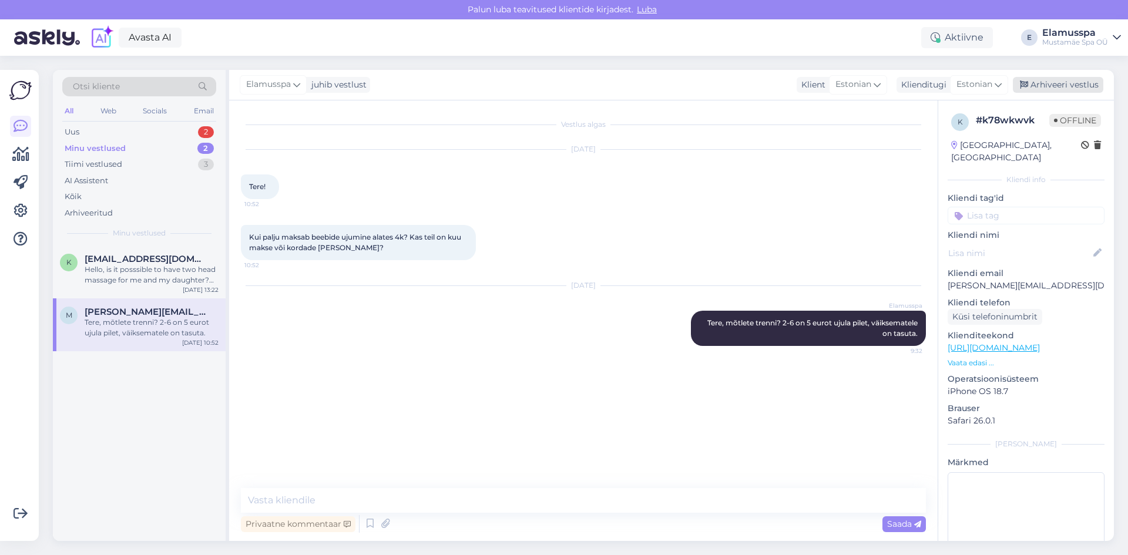
click at [1046, 90] on div "Arhiveeri vestlus" at bounding box center [1058, 85] width 90 height 16
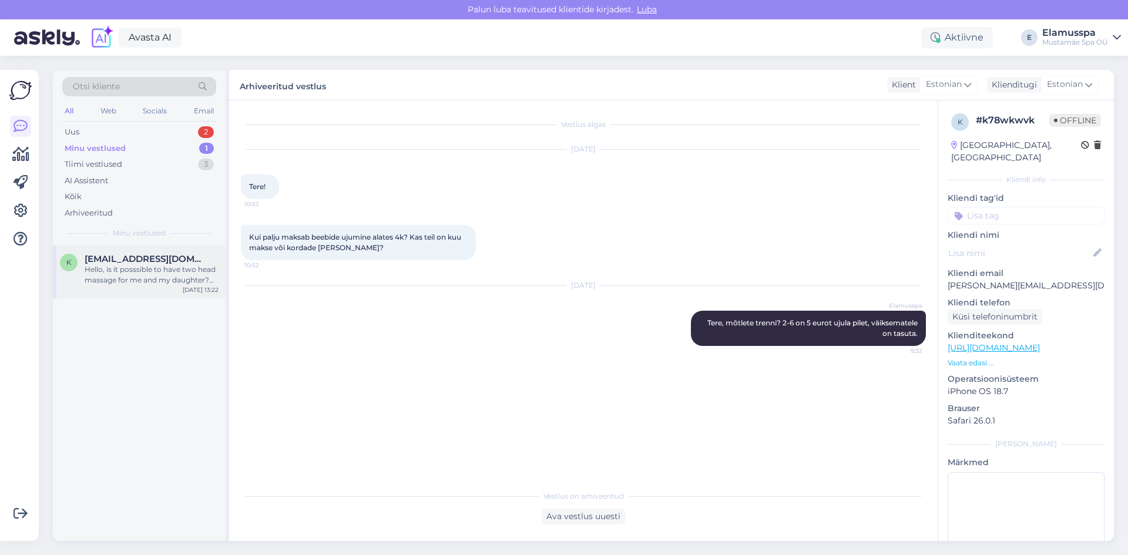
click at [151, 277] on div "Hello, is it posssible to have two head massage for me and my daughter? We are …" at bounding box center [152, 274] width 134 height 21
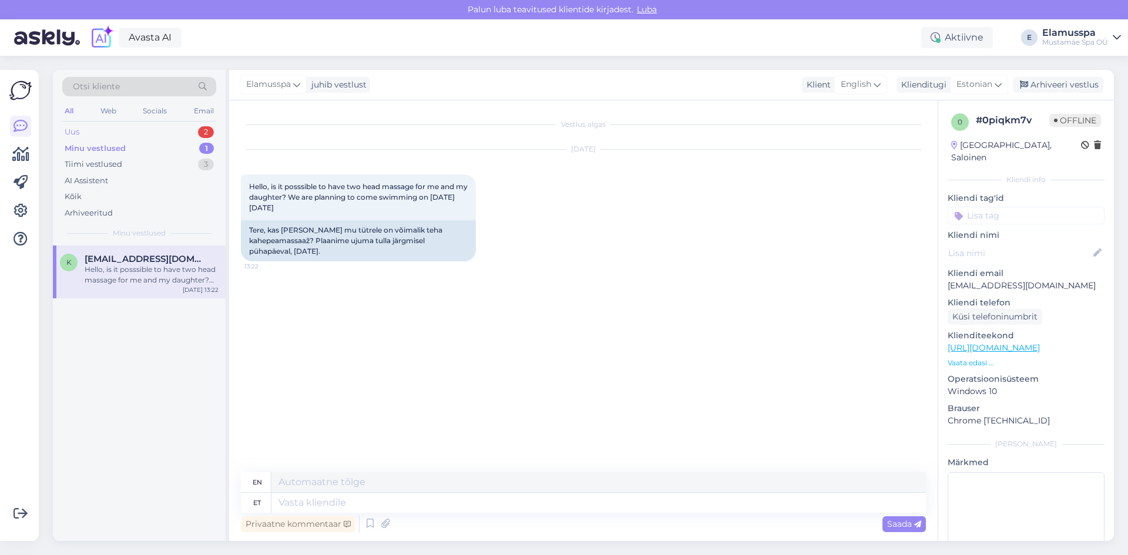
click at [184, 129] on div "Uus 2" at bounding box center [139, 132] width 154 height 16
click at [179, 281] on div "Tere, kas teie juures saab kasutada ka [DOMAIN_NAME] kinkekaarti, päevaseks kül…" at bounding box center [152, 274] width 134 height 21
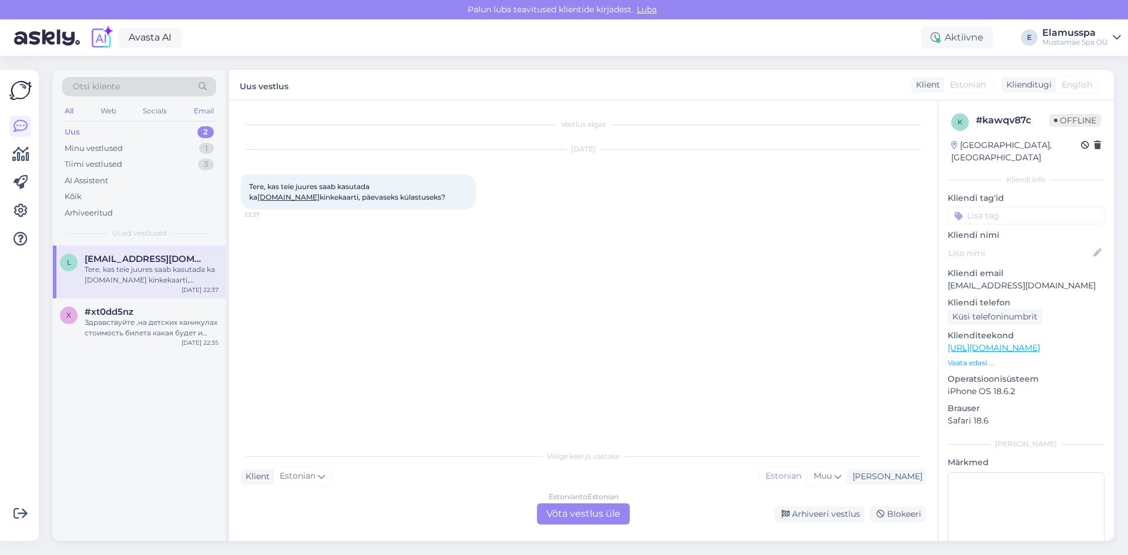
click at [575, 507] on div "Estonian to Estonian Võta vestlus üle" at bounding box center [583, 514] width 93 height 21
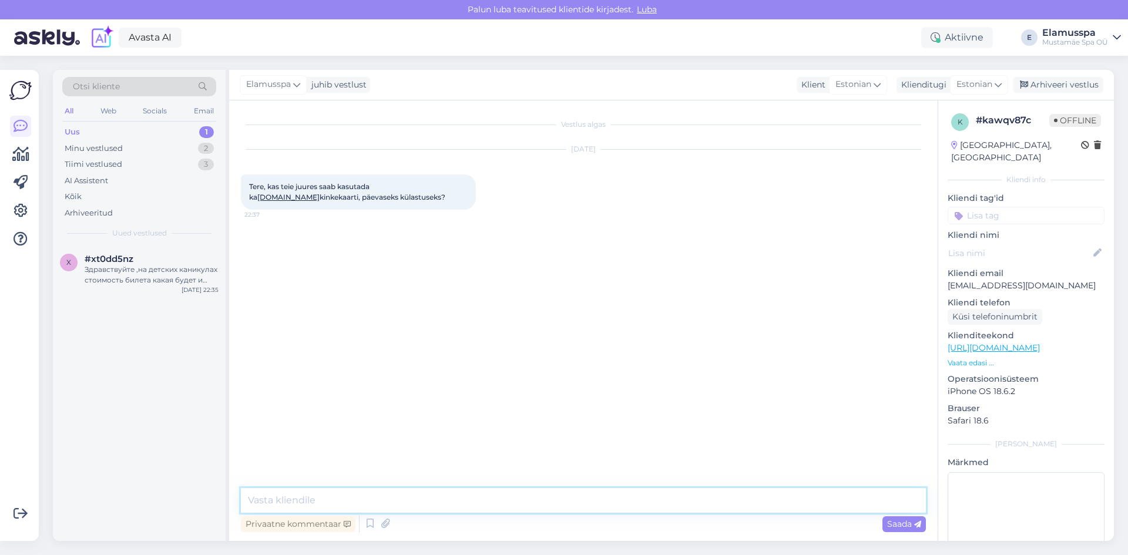
click at [508, 512] on textarea at bounding box center [583, 500] width 685 height 25
type textarea "Tere, jah, ikka"
click at [1046, 83] on div "Arhiveeri vestlus" at bounding box center [1058, 85] width 90 height 16
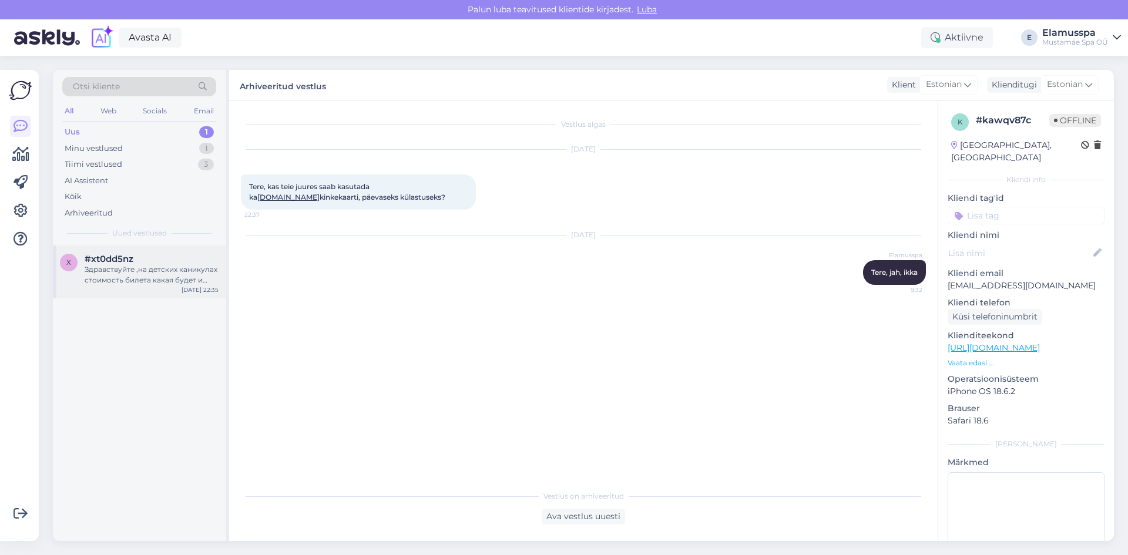
click at [184, 272] on div "Здравствуйте ,на детских каникулах стоимость билета какая будет и сколько по вр…" at bounding box center [152, 274] width 134 height 21
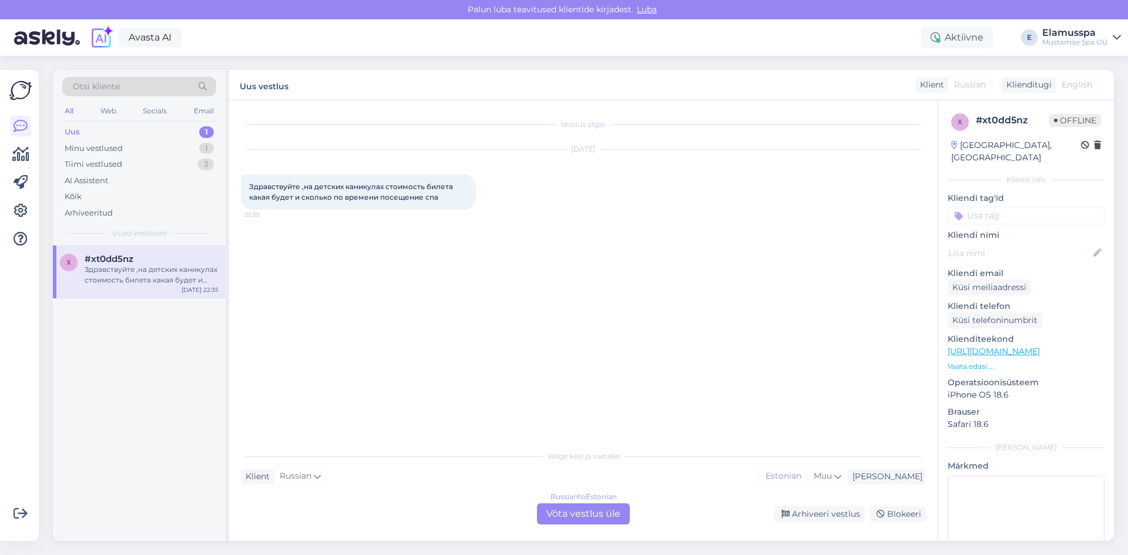
click at [563, 518] on div "Russian to Estonian Võta vestlus üle" at bounding box center [583, 514] width 93 height 21
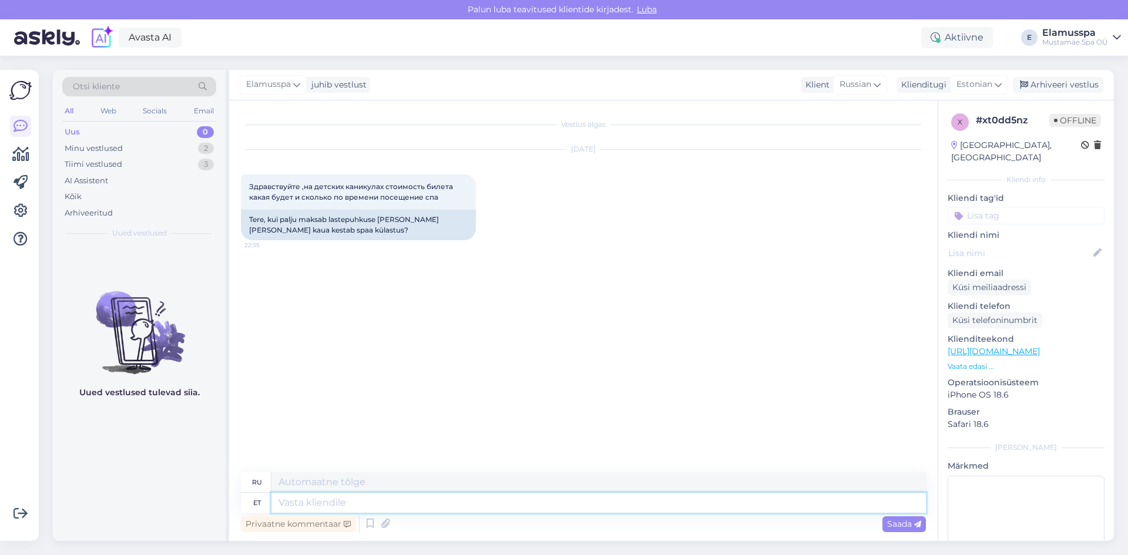
click at [347, 501] on textarea at bounding box center [598, 503] width 654 height 20
type textarea "Здравствуйте,"
type textarea "Привет,"
type textarea "Здравствуйте, цены на"
type textarea "Здравствуйте, цены"
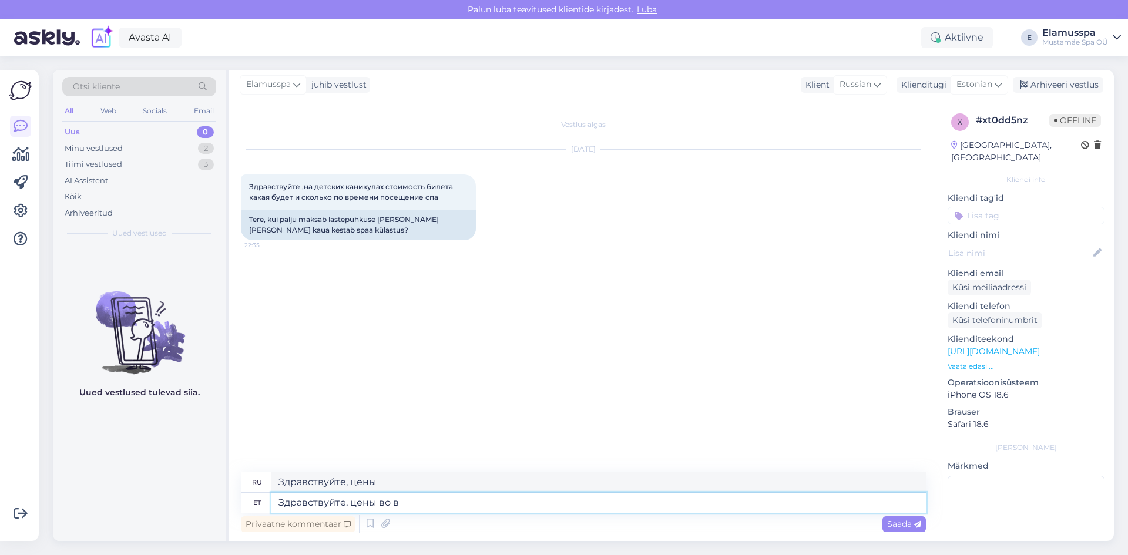
type textarea "Здравствуйте, цены во вр"
type textarea "Здравствуйте, цены во"
type textarea "Здравствуйте, цены во время кан"
type textarea "Здравствуйте, цены на данный момент"
type textarea "Здравствуйте, цены во время каникул на"
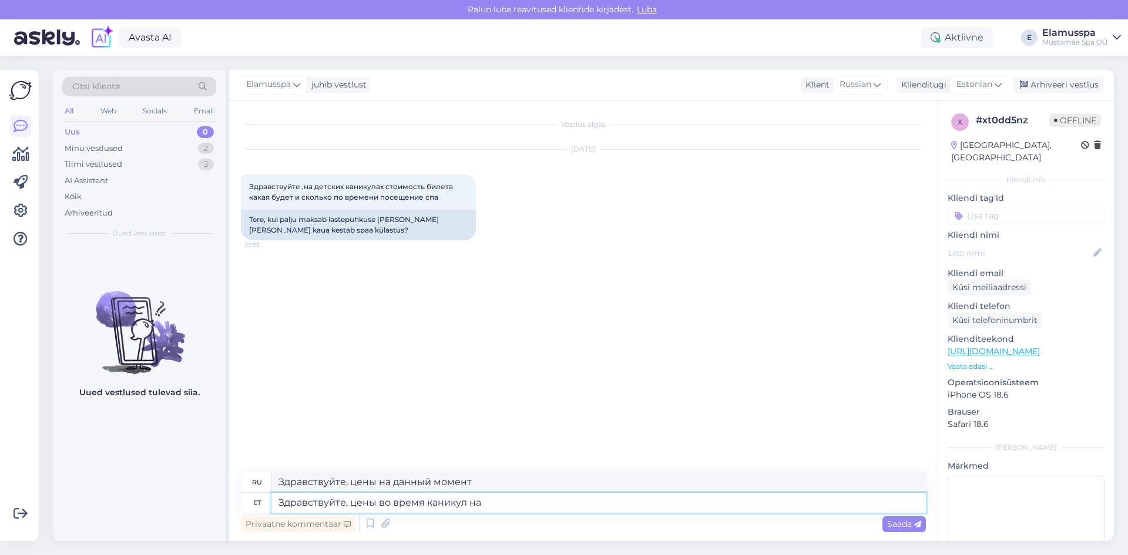
type textarea "Здравствуйте, цены на каникулы."
type textarea "Здравствуйте, цены во время каникул на"
type textarea "Здравствуйте, цены на время каникул"
type textarea "Здравствуйте, цены во время каникул на обычный спа"
type textarea "Здравствуйте, цены указаны на обычный отпуск."
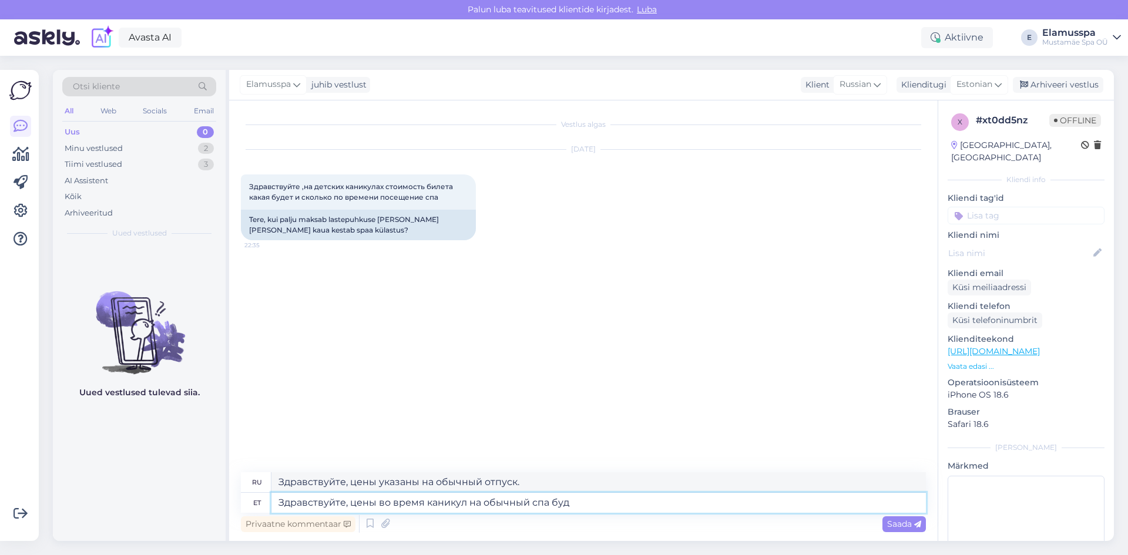
type textarea "Здравствуйте, цены во время каникул на обычный спа буде"
type textarea "Здравствуйте, цены как в обычном спа-салоне, как в отпуске."
type textarea "Здравствуйте, цены во время каникул на обычный спа будет к"
type textarea "Здравствуйте, цены будут как на обычный отдых в СПА."
type textarea "Здравствуйте, цены во время каникул на обычный спа будет как [PERSON_NAME]"
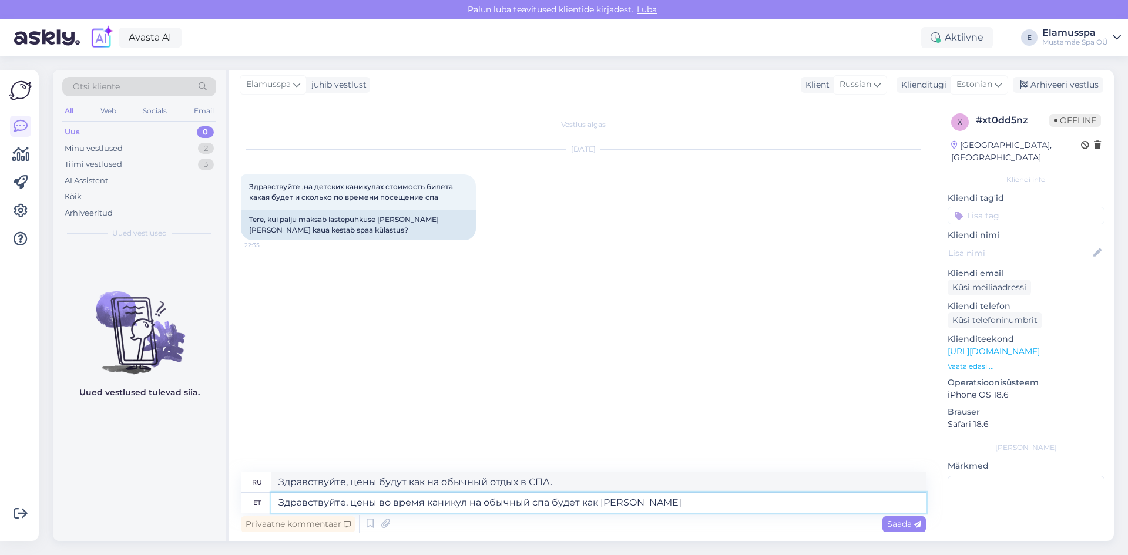
type textarea "Здравствуйте, цена будет такой же, как и при обычном спа-отдыхе."
type textarea "Здравствуйте, цены во время каникул на обычный спа будет как в вых"
type textarea "Здравствуйте, цены во время отдыха в обычном спа будут как в"
type textarea "Здравствуйте, цены во время каникул на обычный спа будет как в выходной де"
type textarea "Здравствуйте, цены во время отпуска будут такими же, как и в обычном спа."
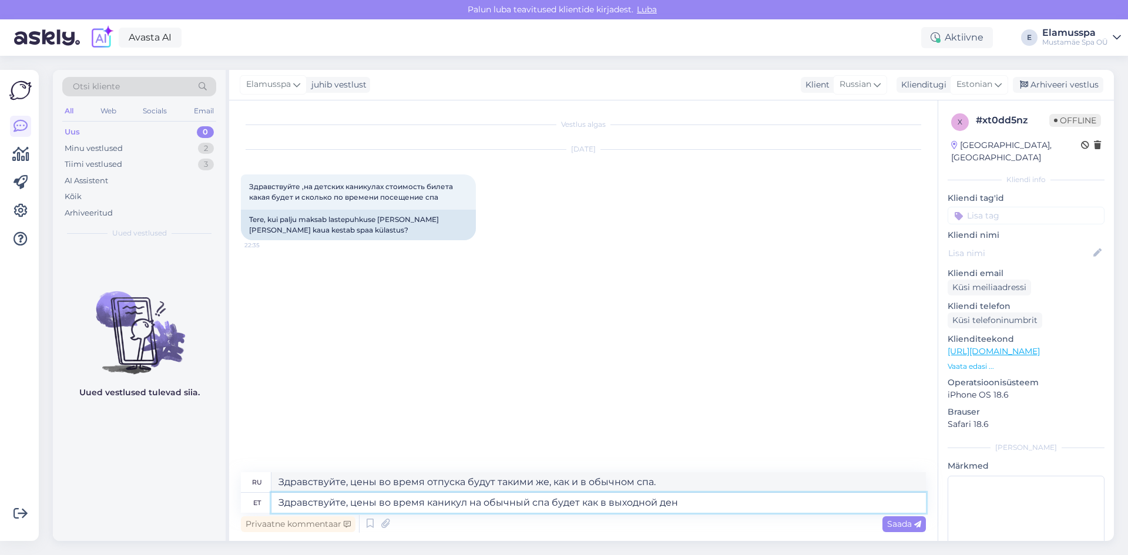
type textarea "Здравствуйте, цены во время каникул на обычный спа будет как в выходной день"
type textarea "Здравствуйте, цены на обычные спа-процедуры во время каникул будут такими же, к…"
type textarea "Здравствуйте, цены во время каникул на обычный спа будет как в выходной день. Ц…"
type textarea "Здравствуйте, цены на спа-процедуры в праздничные дни будут такими же, как и в …"
type textarea "Здравствуйте, цены во время каникул на обычный спа будет как в выходной день. Ц…"
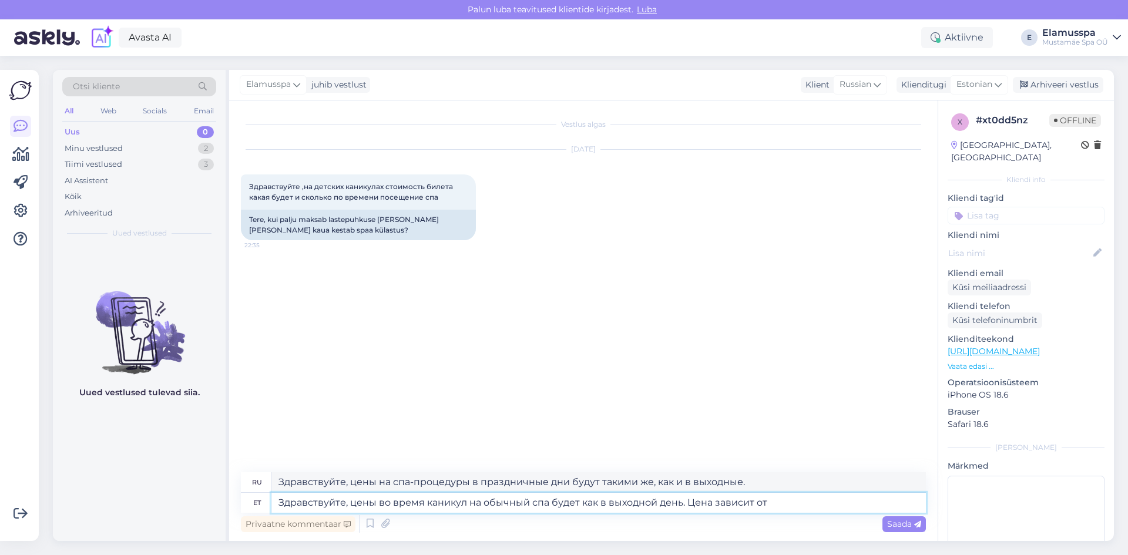
type textarea "Здравствуйте! Цены на спа-процедуры в праздничные дни будут такими же, как и в …"
type textarea "Здравствуйте, цены во время каникул на обычный спа будет как в выходной день. Ц…"
type textarea "Здравствуйте! Цены на спа-процедуры в праздничные дни будут такими же, как и в …"
type textarea "Здравствуйте, цены во время каникул на обычный спа будет как в выходной день. Ц…"
type textarea "Здравствуйте, цены на посещение спа-салона в праздничные дни будут такими же, к…"
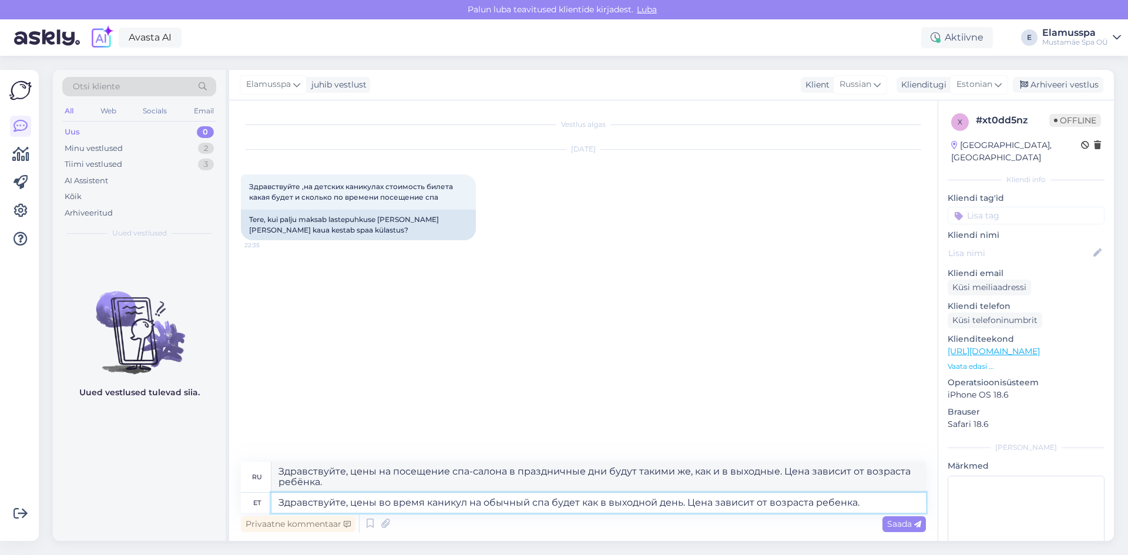
type textarea "Здравствуйте, цены во время каникул на обычный спа будет как в выходной день. Ц…"
click at [747, 378] on div "Vestlus algas [DATE] Здравствуйте ,на детских каникулах стоимость билета какая …" at bounding box center [589, 281] width 696 height 339
click at [764, 499] on textarea "Здравствуйте, цены во время каникул на обычный спа будет как в выходной день. Ц…" at bounding box center [598, 503] width 654 height 20
drag, startPoint x: 367, startPoint y: 481, endPoint x: 0, endPoint y: 385, distance: 379.3
click at [0, 385] on div "Võimalused Veendu, et Askly loob sulle väärtust. Sulge Ühenda FB ja IG sõnumid …" at bounding box center [564, 305] width 1128 height 499
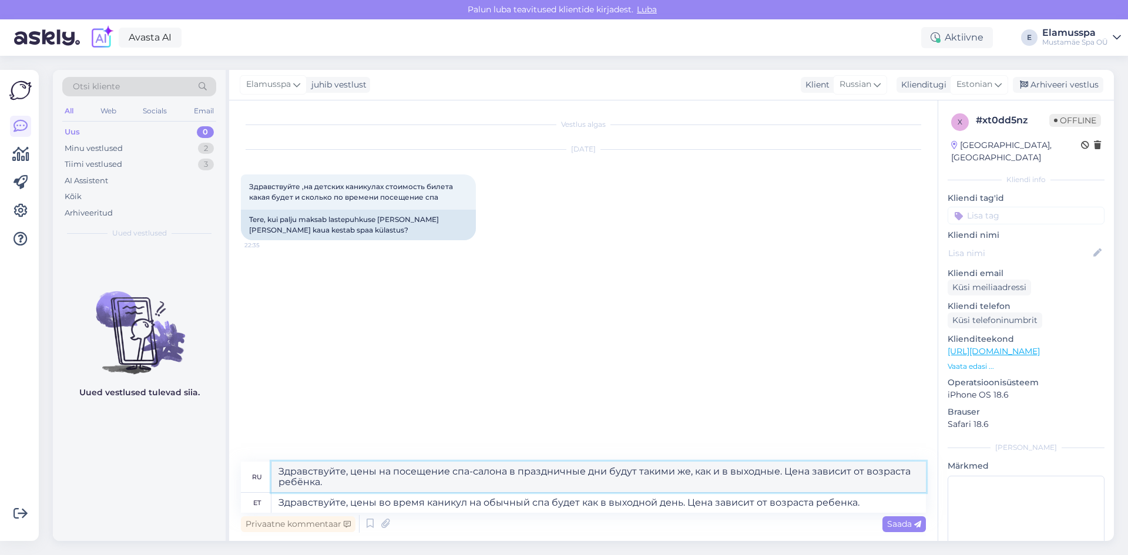
paste textarea "о время каникул на обычный спа будет как в выходной день. Цена зависит от возра…"
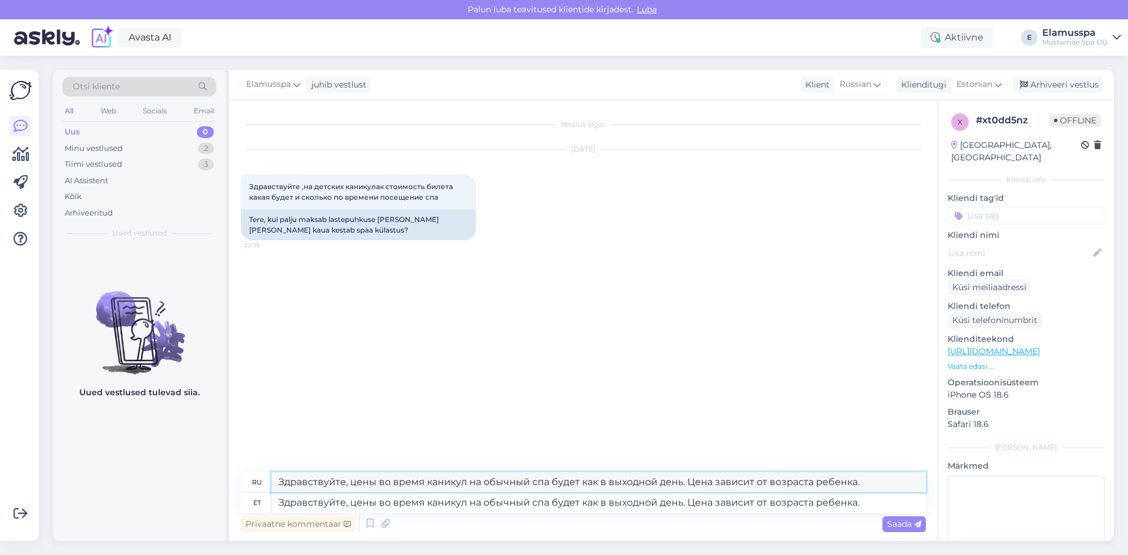
type textarea "Здравствуйте, цены во время каникул на обычный спа будет как в выходной день. Ц…"
click at [440, 498] on textarea "Здравствуйте, цены во время каникул на обычный спа будет как в выходной день. Ц…" at bounding box center [598, 503] width 654 height 20
click at [737, 413] on div "Vestlus algas [DATE] Здравствуйте ,на детских каникулах стоимость билета какая …" at bounding box center [589, 287] width 696 height 350
click at [578, 505] on textarea "Здравствуйте, цены во время каникул на обычный спа будет как в выходной день. Ц…" at bounding box center [598, 503] width 654 height 20
type textarea "Здравствуйте, цены во время каникул на обычный спа будут как в выходной день. Ц…"
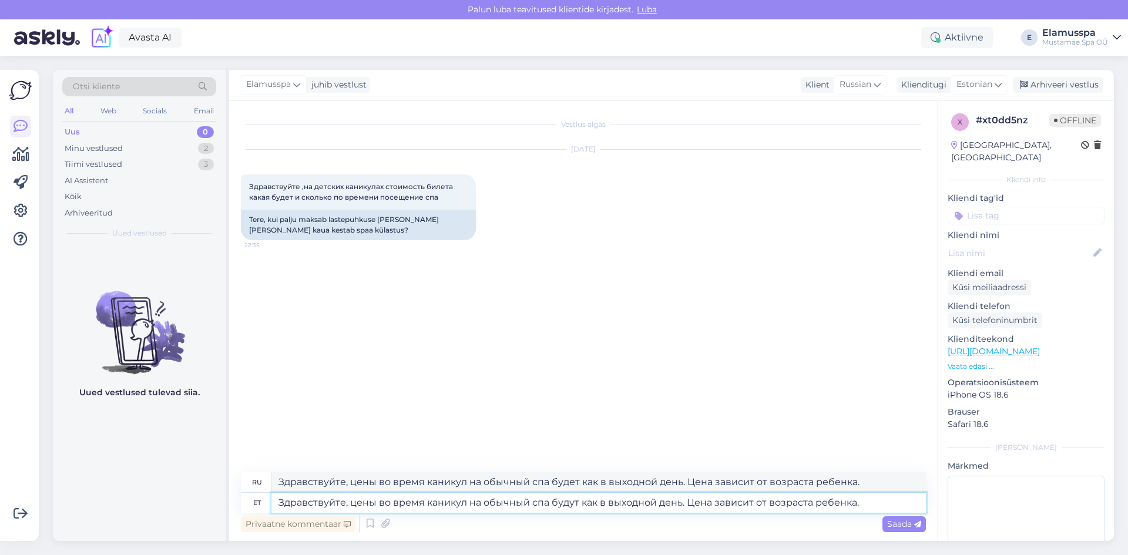
type textarea "Здравствуйте, цены на отдых в [GEOGRAPHIC_DATA] будут такими же, как и на выход…"
type textarea "Здравствуйте, цены во время каникул на обычный спа будут как в выходной день. Ц…"
drag, startPoint x: 855, startPoint y: 483, endPoint x: 0, endPoint y: 375, distance: 861.6
click at [0, 377] on div "Võimalused Veendu, et Askly loob sulle väärtust. Sulge Ühenda FB ja IG sõnumid …" at bounding box center [564, 305] width 1128 height 499
paste textarea "о время каникул на обычный спа будут как в выходной день. Цена зависит от возра…"
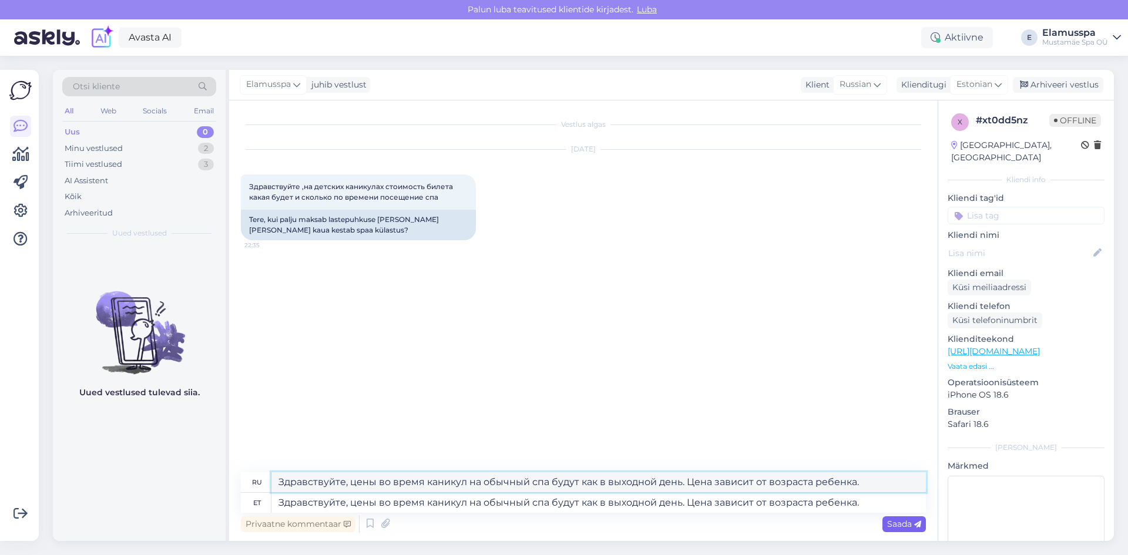
type textarea "Здравствуйте, цены во время каникул на обычный спа будут как в выходной день. Ц…"
click at [888, 524] on span "Saada" at bounding box center [904, 524] width 34 height 11
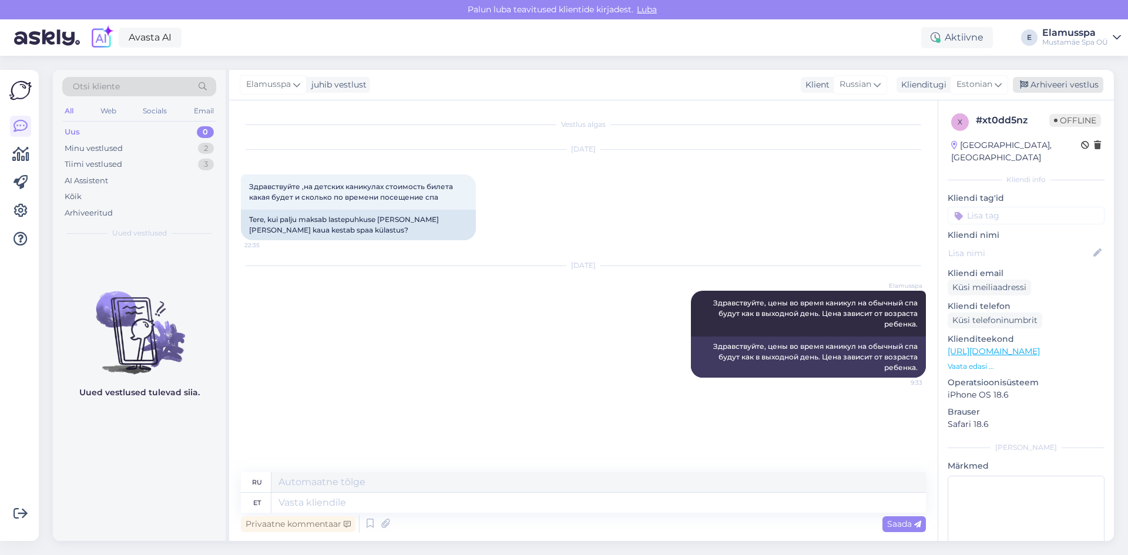
click at [1049, 90] on div "Arhiveeri vestlus" at bounding box center [1058, 85] width 90 height 16
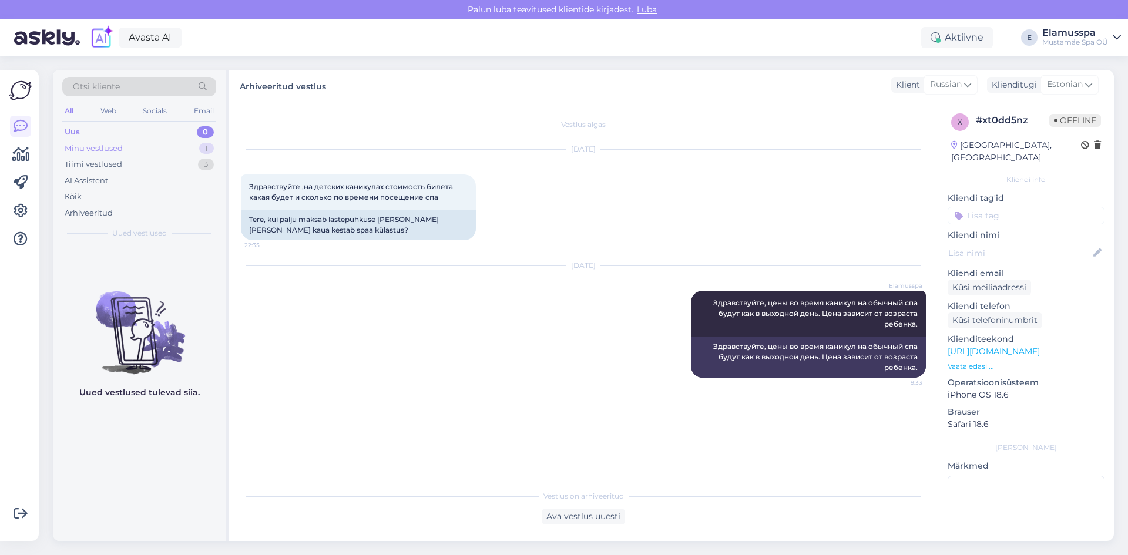
click at [193, 145] on div "Minu vestlused 1" at bounding box center [139, 148] width 154 height 16
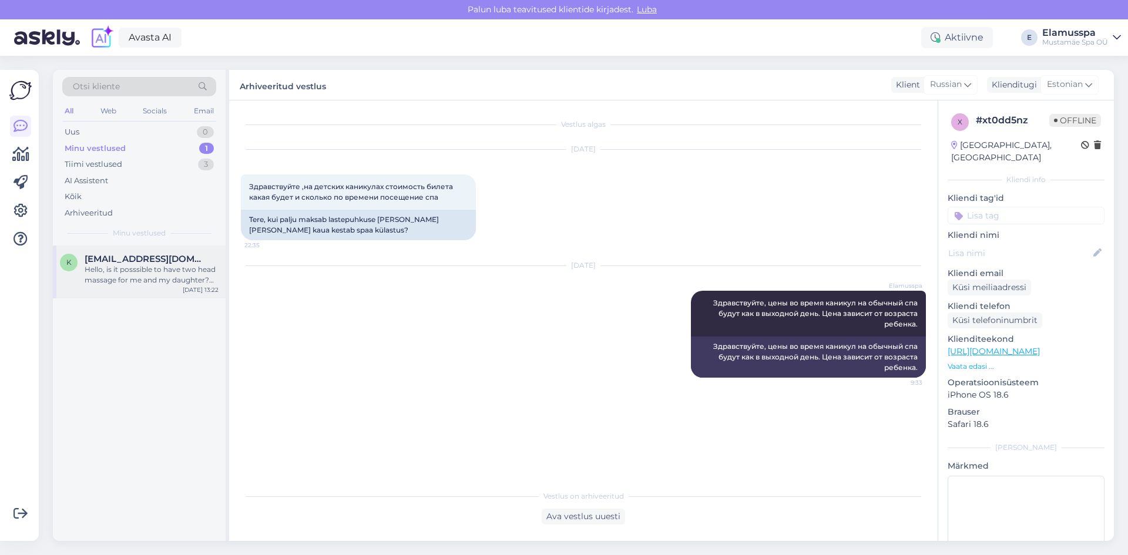
click at [193, 263] on span "[EMAIL_ADDRESS][DOMAIN_NAME]" at bounding box center [146, 259] width 122 height 11
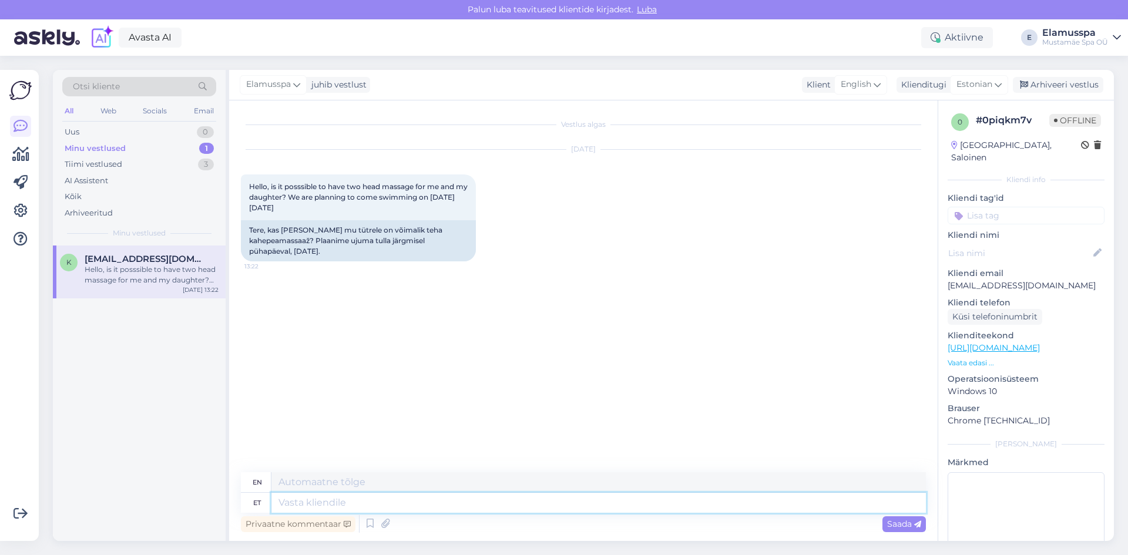
click at [323, 502] on textarea at bounding box center [598, 503] width 654 height 20
type textarea "р"
type textarea "Hello, w"
type textarea "Hello,"
type textarea "Hello, what t"
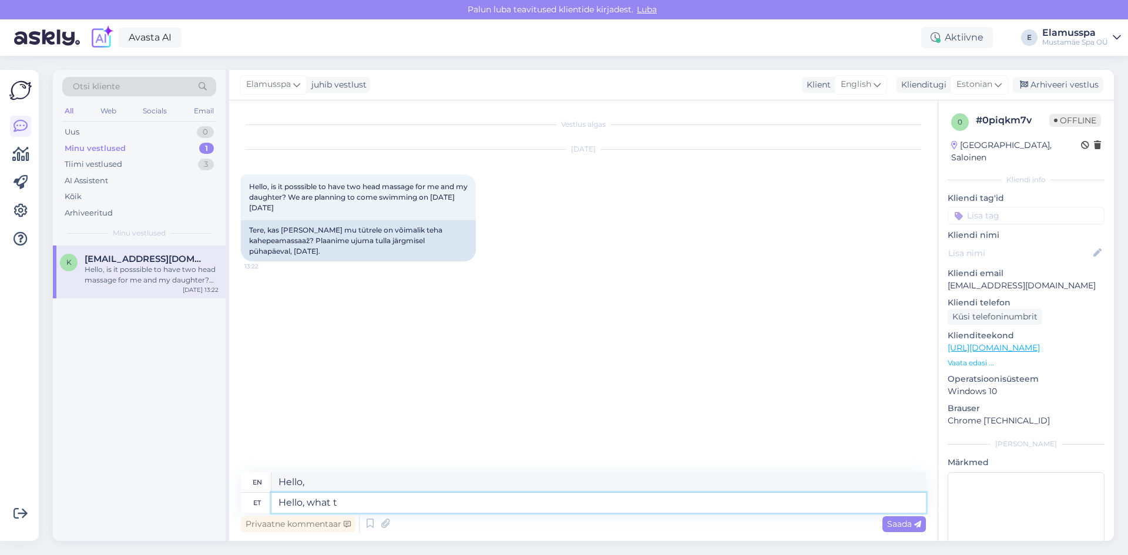
type textarea "Hello, what?"
type textarea "Hello, what time would suit y"
type textarea "Hello, what time would it be?"
type textarea "Hello, what time would suit yp"
type textarea "Hello, what time would suit?"
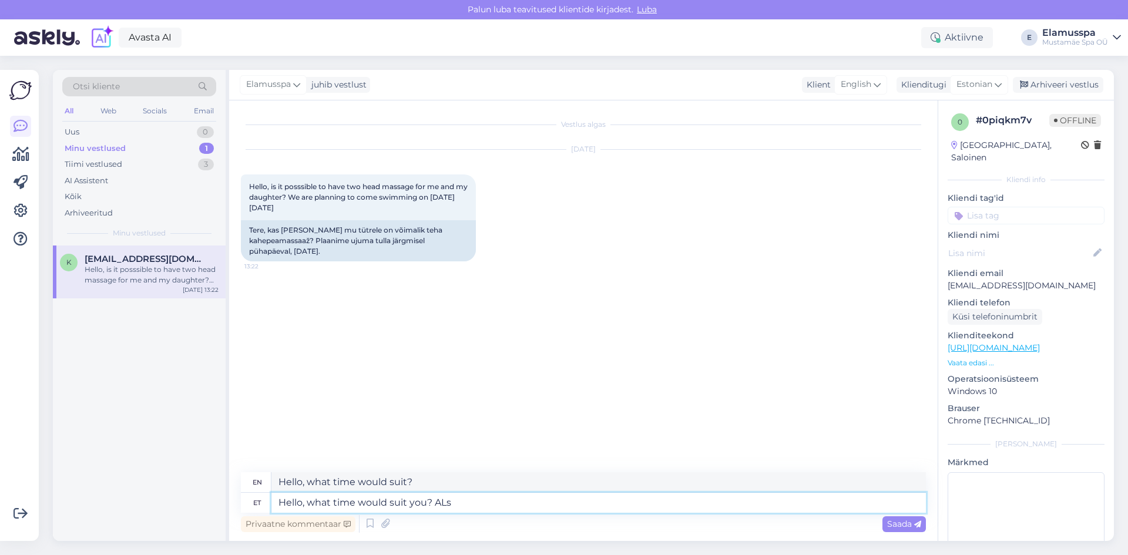
type textarea "Hello, what time would suit you? [GEOGRAPHIC_DATA]"
type textarea "Hello, what time would suit you?"
type textarea "Hello, what time would suit you? [PERSON_NAME]"
type textarea "Hello, what time would suit you? Also,"
type textarea "Hello, what time would suit you? ALso, what"
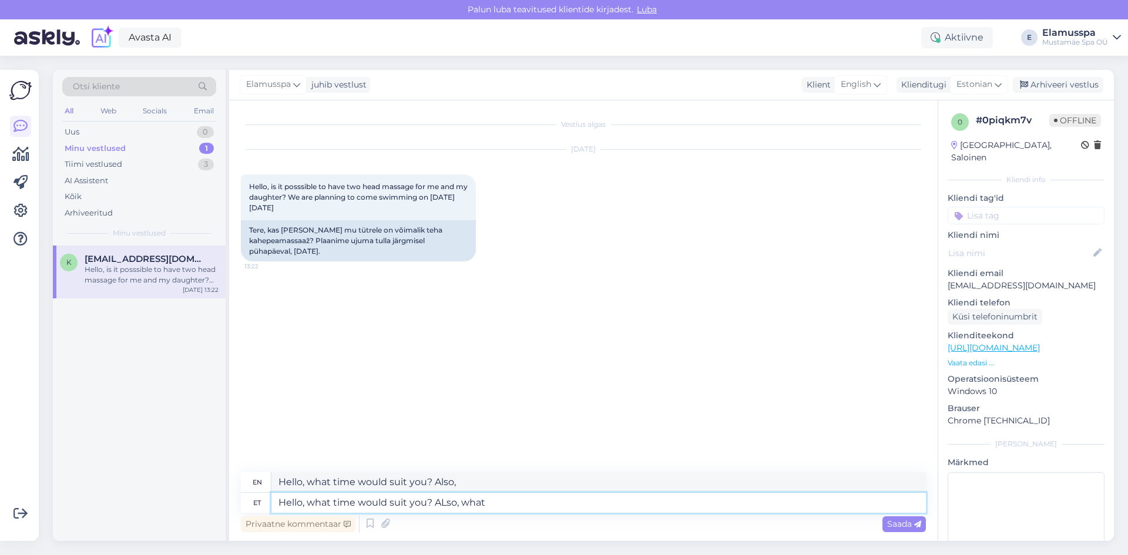
type textarea "Hello, what time would suit you? Also, what"
type textarea "Hello, what time would suit you? ALso, what is yo"
type textarea "Hello, what time would suit you? Also, what is"
type textarea "Hello, what time would suit you? ALso, what is your"
type textarea "Hello, what time would suit you? Also, what is yours"
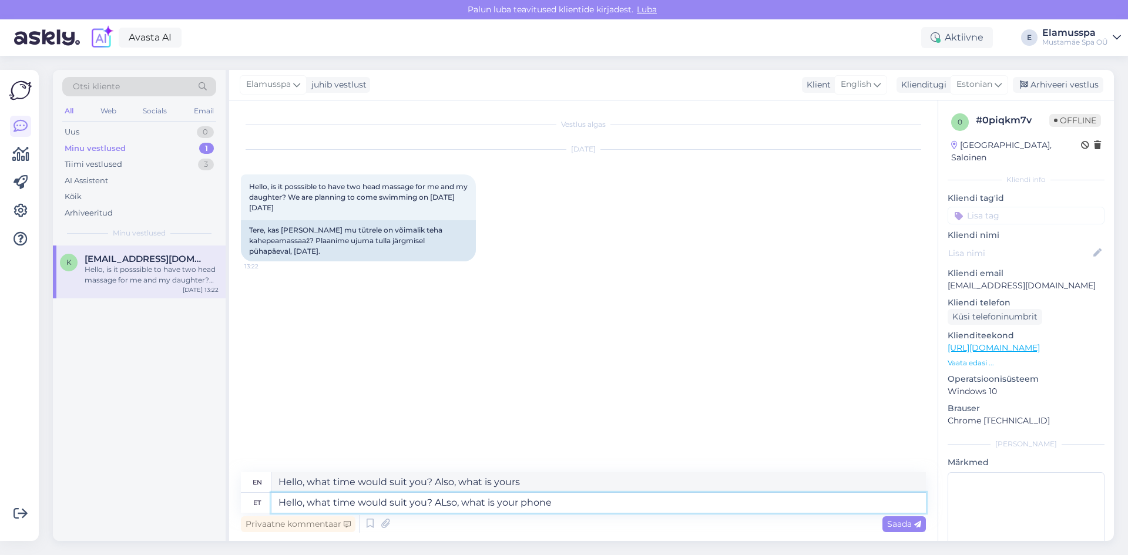
type textarea "Hello, what time would suit you? ALso, what is your phone n"
type textarea "Hello, what time would suit you? Also, what is your phone"
type textarea "Hello, what time would suit you? ALso, what is your phone number"
type textarea "Hello, what time would suit you? Also, what is your phone number"
type textarea "Hello, what time would suit you? ALso, what is your phone number and na"
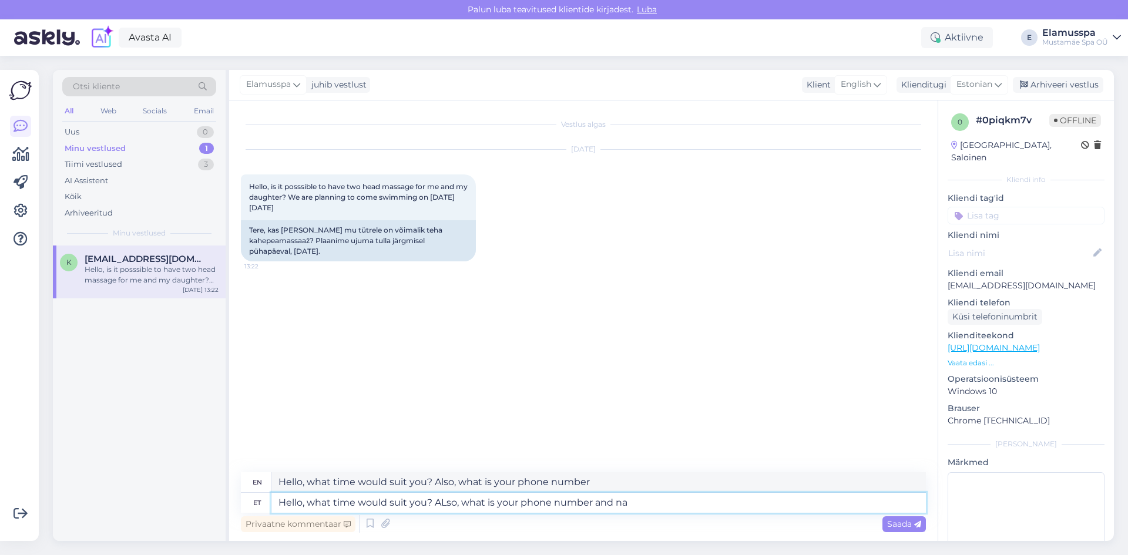
type textarea "Hello, what time would suit you? Also, what is your phone number and"
type textarea "Hello, what time would suit you? ALso, what is your phone number and name?"
type textarea "Hello, what time would suit you? Also, what is your phone number and name?"
click at [447, 505] on textarea "Hello, what time would suit you? ALso, what is your phone number and name?" at bounding box center [598, 503] width 654 height 20
type textarea "Hello, what time would suit you? Also, what is your phone number and name?"
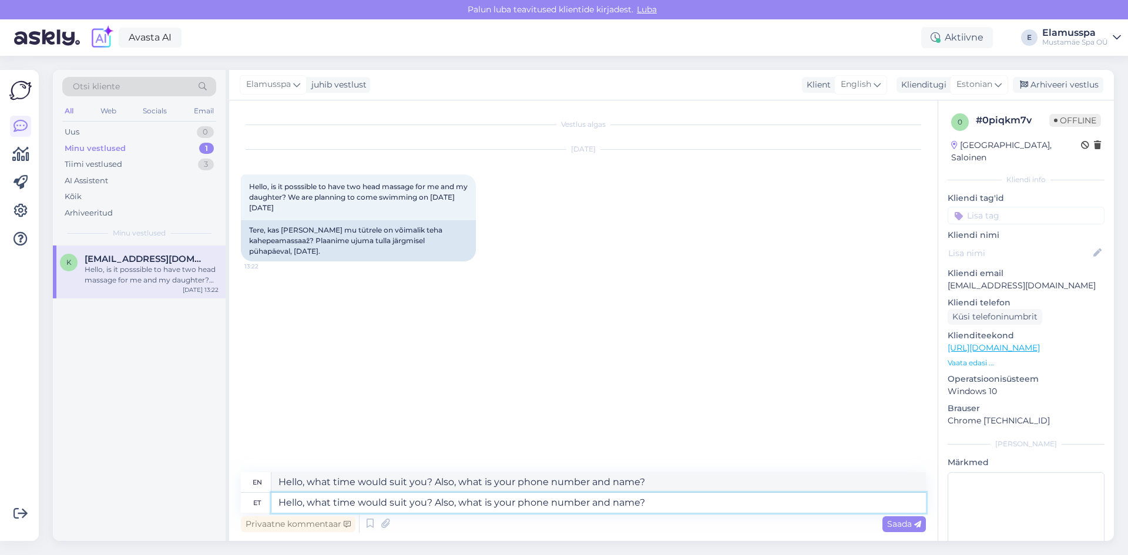
type textarea "Hello, what time would suit you? So, what is your phone number and name?"
type textarea "Hello, what time would suit you? Also, what is your phone number and name?"
click at [918, 526] on icon at bounding box center [917, 524] width 7 height 7
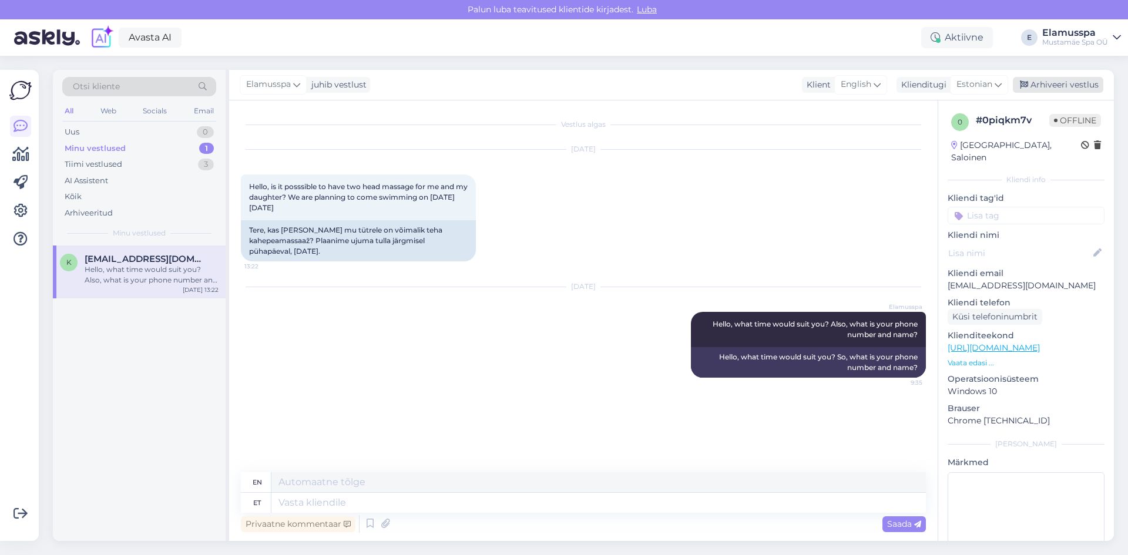
click at [1052, 82] on div "Arhiveeri vestlus" at bounding box center [1058, 85] width 90 height 16
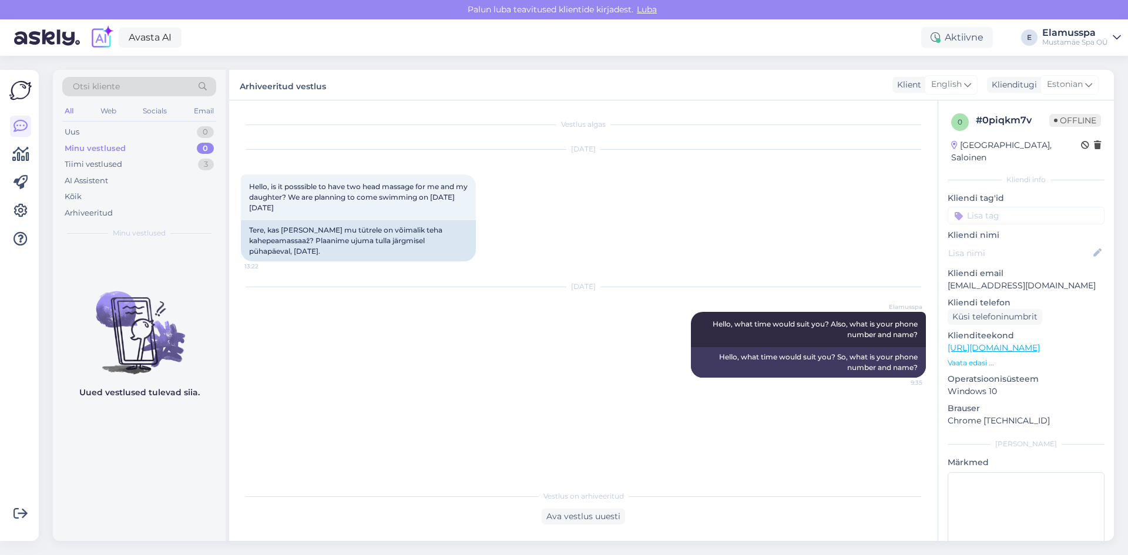
click at [493, 212] on div "[DATE] Hello, is it posssible to have two head massage for me and my daughter? …" at bounding box center [583, 205] width 685 height 137
